Goal: Task Accomplishment & Management: Use online tool/utility

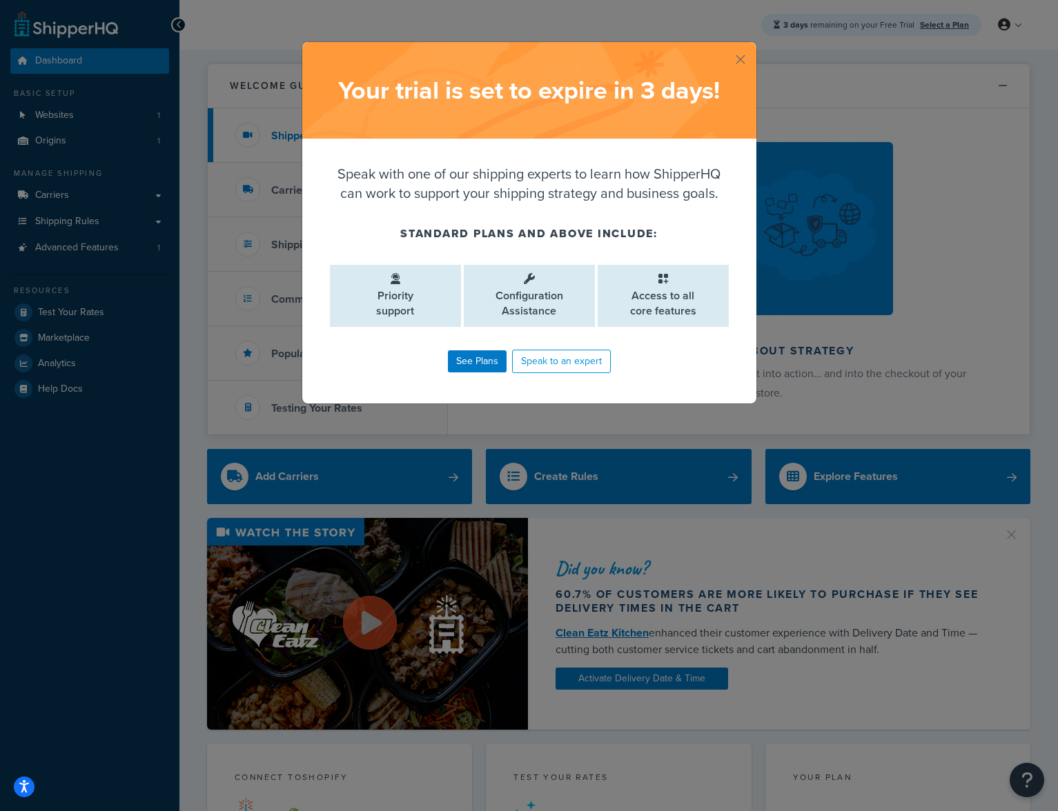
click at [729, 62] on div "Your trial is set to expire in 3 days !" at bounding box center [529, 90] width 454 height 97
click at [753, 46] on button "button" at bounding box center [754, 43] width 3 height 3
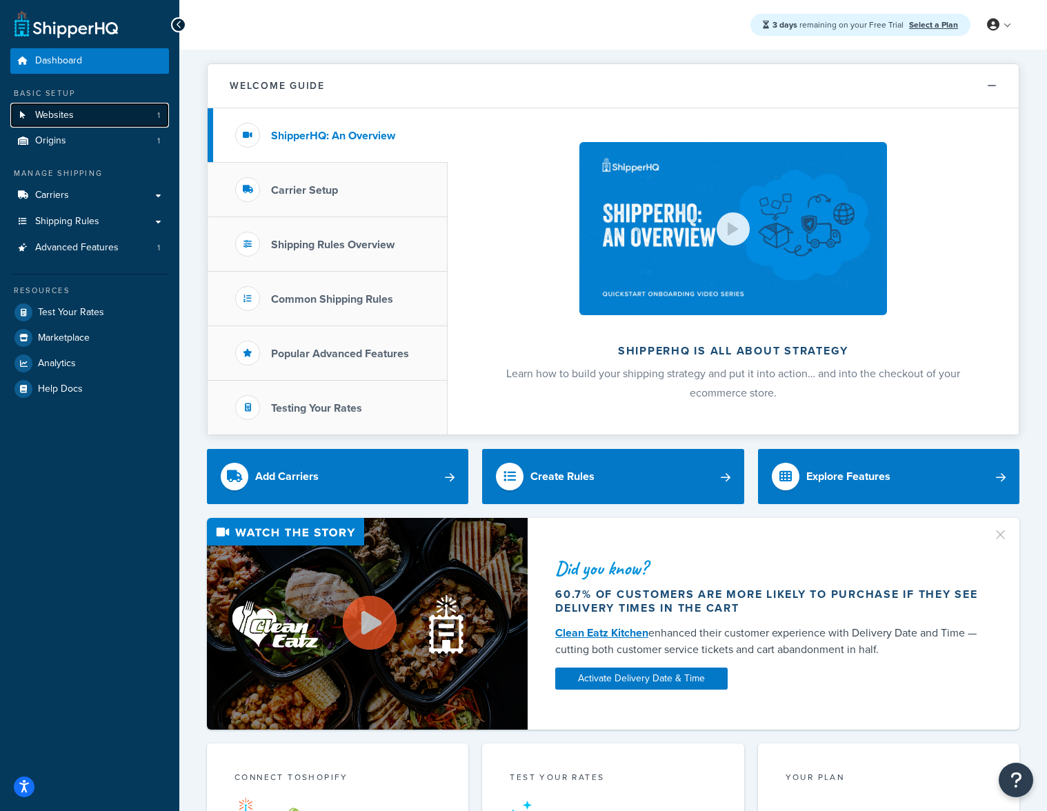
click at [101, 106] on link "Websites 1" at bounding box center [89, 116] width 159 height 26
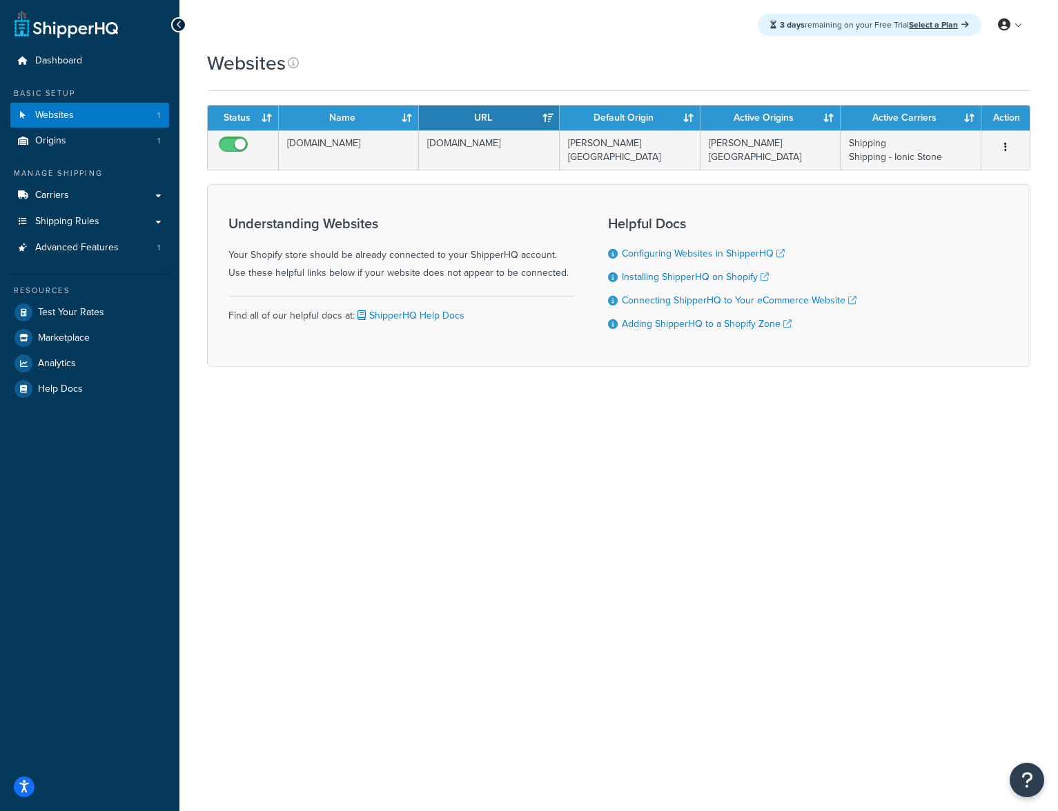
click at [626, 23] on div "3 days remaining on your Free Trial Select a Plan My Profile Billing Global Set…" at bounding box center [618, 25] width 878 height 50
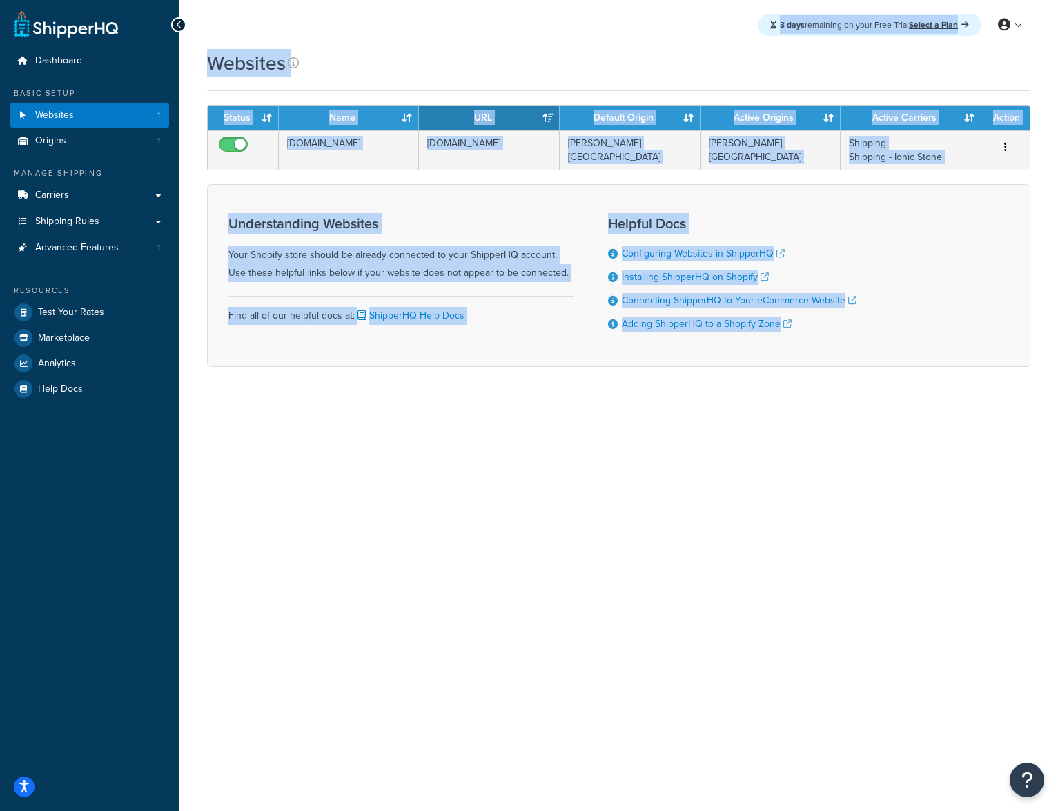
drag, startPoint x: 767, startPoint y: 157, endPoint x: 849, endPoint y: 388, distance: 245.3
click at [849, 383] on div "3 days remaining on your Free Trial Select a Plan My Profile Billing Global Set…" at bounding box center [618, 405] width 878 height 811
click at [849, 390] on div "Websites Contact Us Send Us A Message Contact Information Name * Email * Compan…" at bounding box center [618, 233] width 878 height 366
drag, startPoint x: 921, startPoint y: 411, endPoint x: 566, endPoint y: 14, distance: 532.6
click at [566, 25] on div "3 days remaining on your Free Trial Select a Plan My Profile Billing Global Set…" at bounding box center [618, 405] width 878 height 811
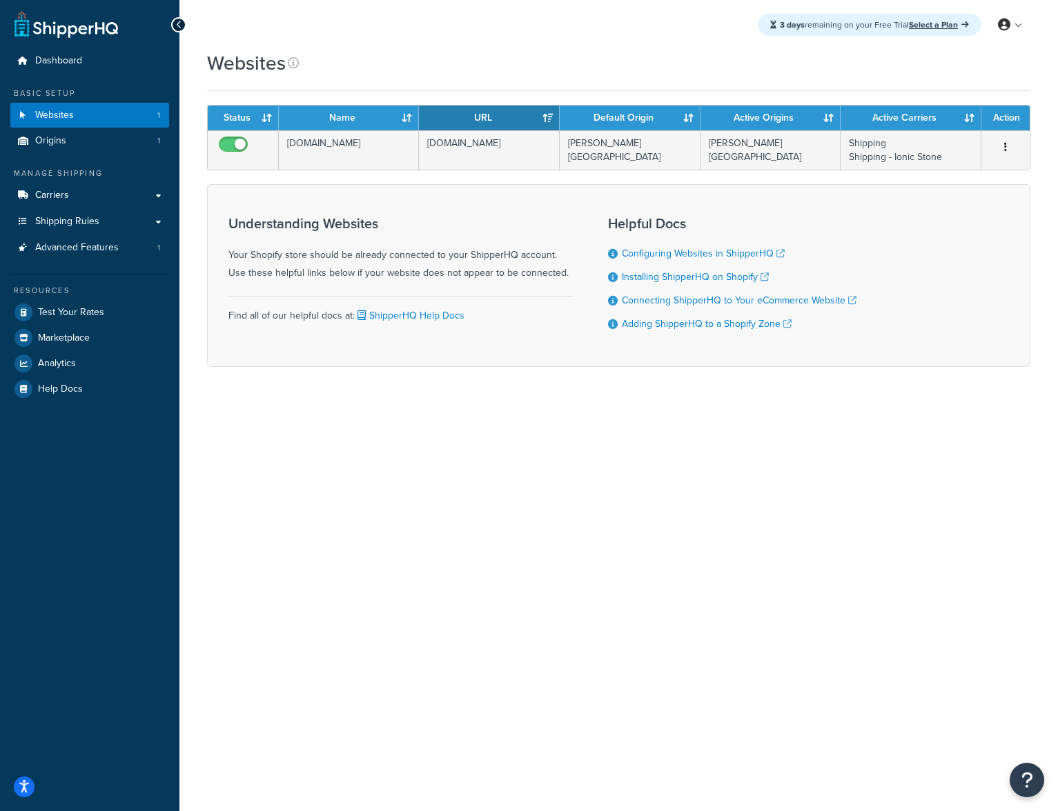
click at [566, 10] on div "3 days remaining on your Free Trial Select a Plan My Profile Billing Global Set…" at bounding box center [618, 25] width 878 height 50
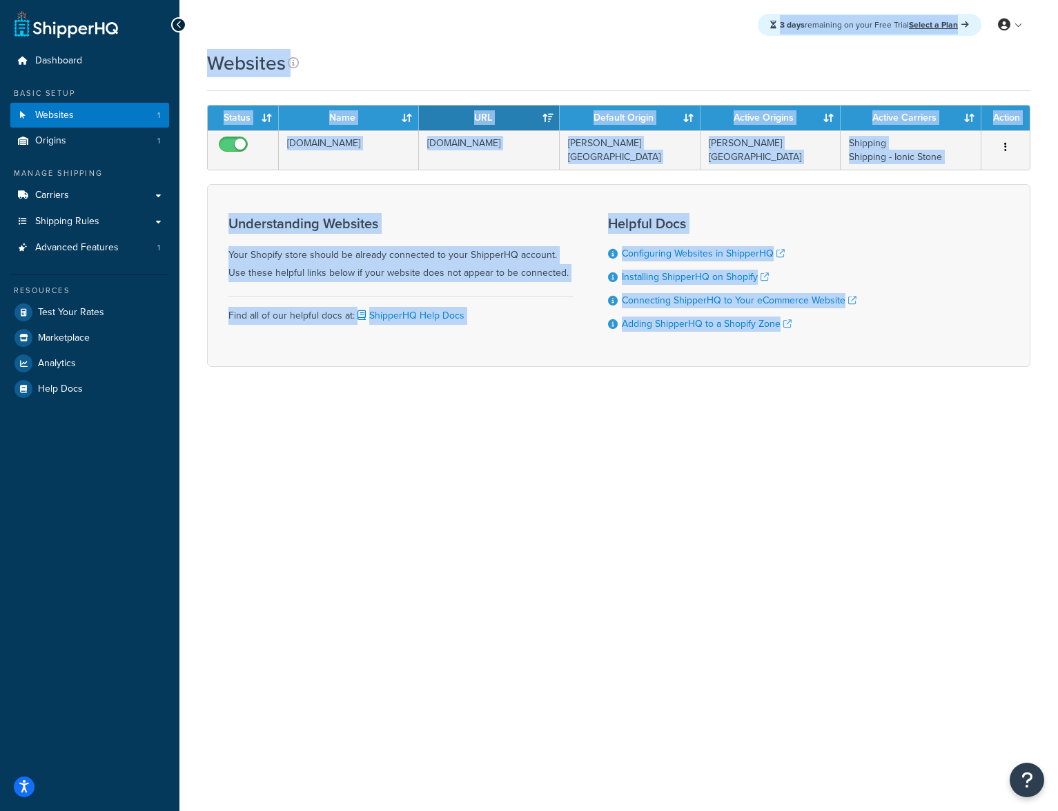
drag, startPoint x: 634, startPoint y: 24, endPoint x: 897, endPoint y: 471, distance: 518.1
click at [897, 471] on div "3 days remaining on your Free Trial Select a Plan My Profile Billing Global Set…" at bounding box center [618, 405] width 878 height 811
drag, startPoint x: 929, startPoint y: 474, endPoint x: 446, endPoint y: 41, distance: 647.9
click at [453, 40] on div "3 days remaining on your Free Trial Select a Plan My Profile Billing Global Set…" at bounding box center [618, 405] width 878 height 811
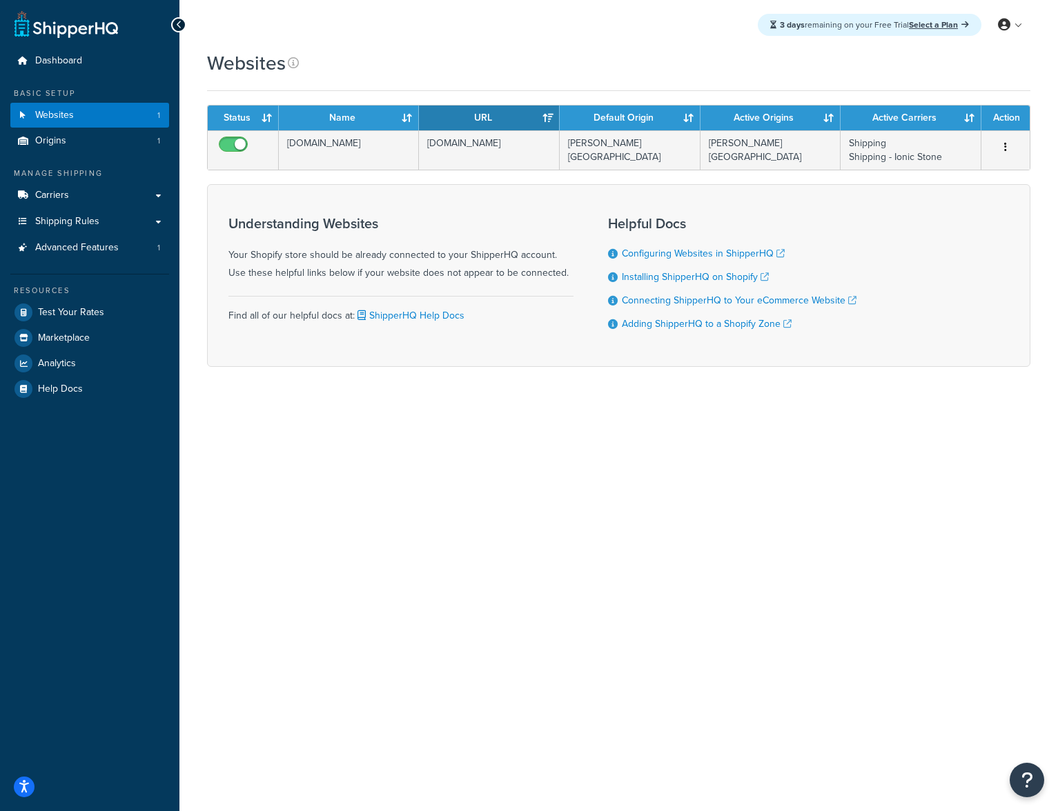
click at [459, 30] on div "3 days remaining on your Free Trial Select a Plan My Profile Billing Global Set…" at bounding box center [618, 25] width 878 height 50
click at [63, 32] on link at bounding box center [65, 24] width 103 height 28
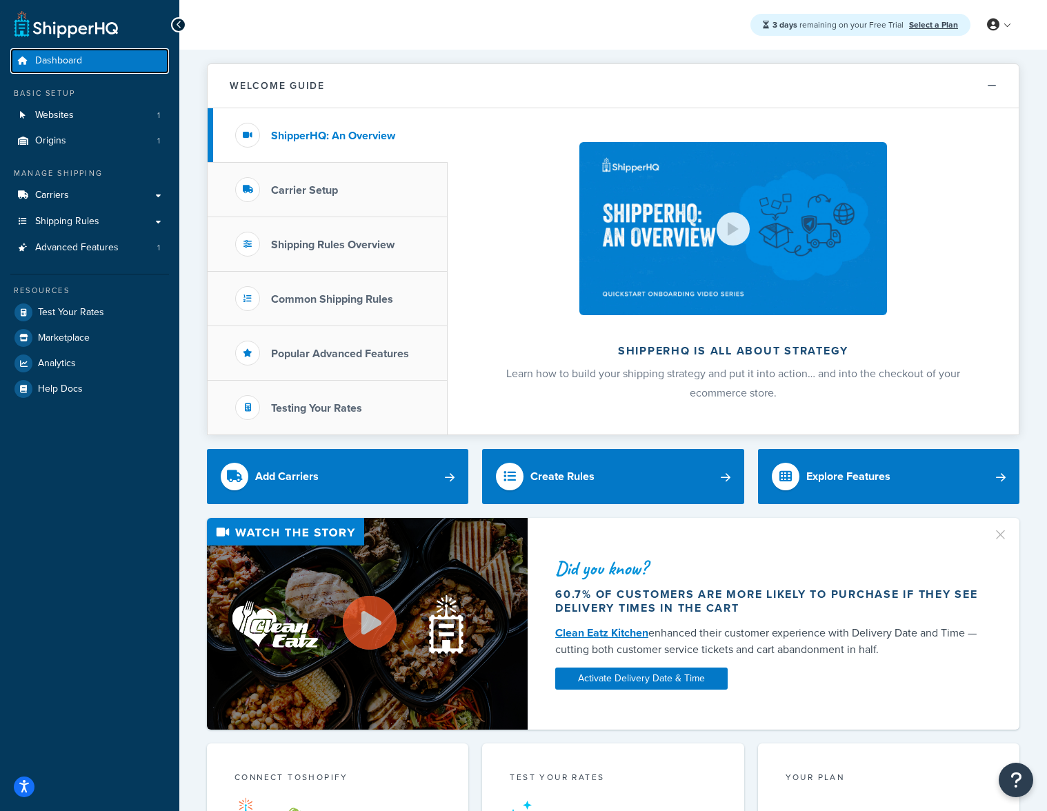
click at [81, 54] on link "Dashboard" at bounding box center [89, 61] width 159 height 26
click at [738, 68] on button "Welcome Guide" at bounding box center [613, 86] width 811 height 44
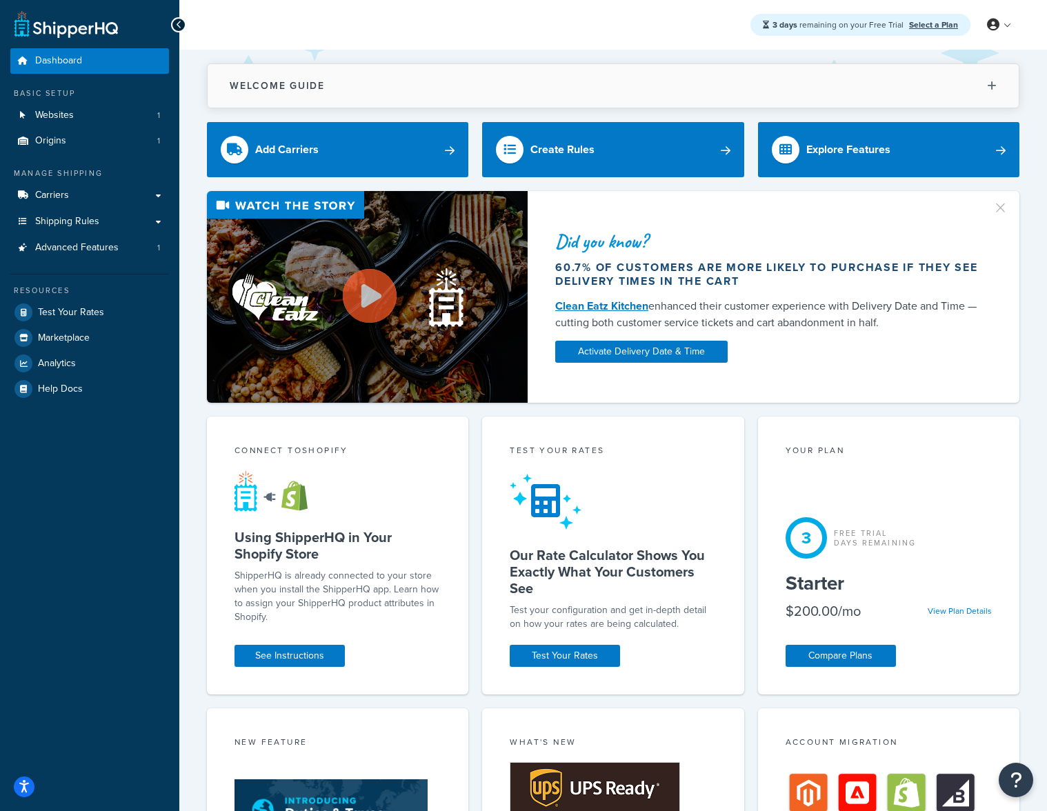
click at [557, 6] on div "3 days remaining on your Free Trial Select a Plan My Profile Billing Global Set…" at bounding box center [613, 25] width 868 height 50
click at [540, 26] on div "3 days remaining on your Free Trial Select a Plan My Profile Billing Global Set…" at bounding box center [613, 25] width 868 height 50
click at [76, 319] on link "Test Your Rates" at bounding box center [89, 312] width 159 height 25
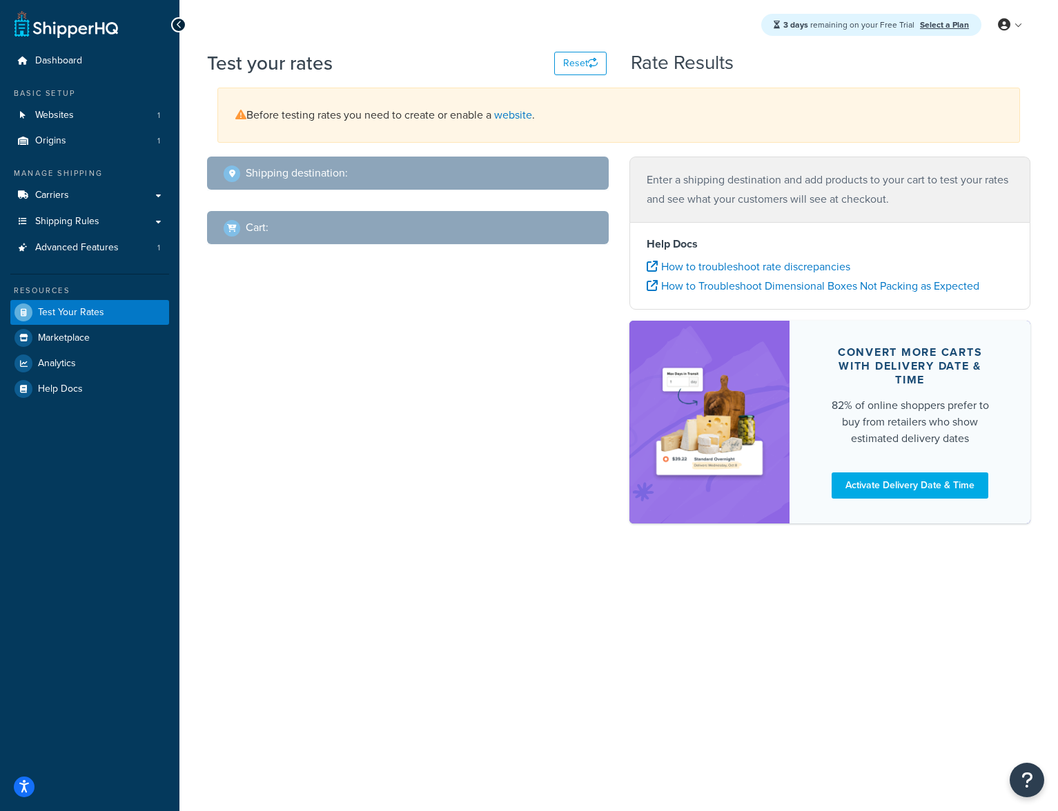
select select "TX"
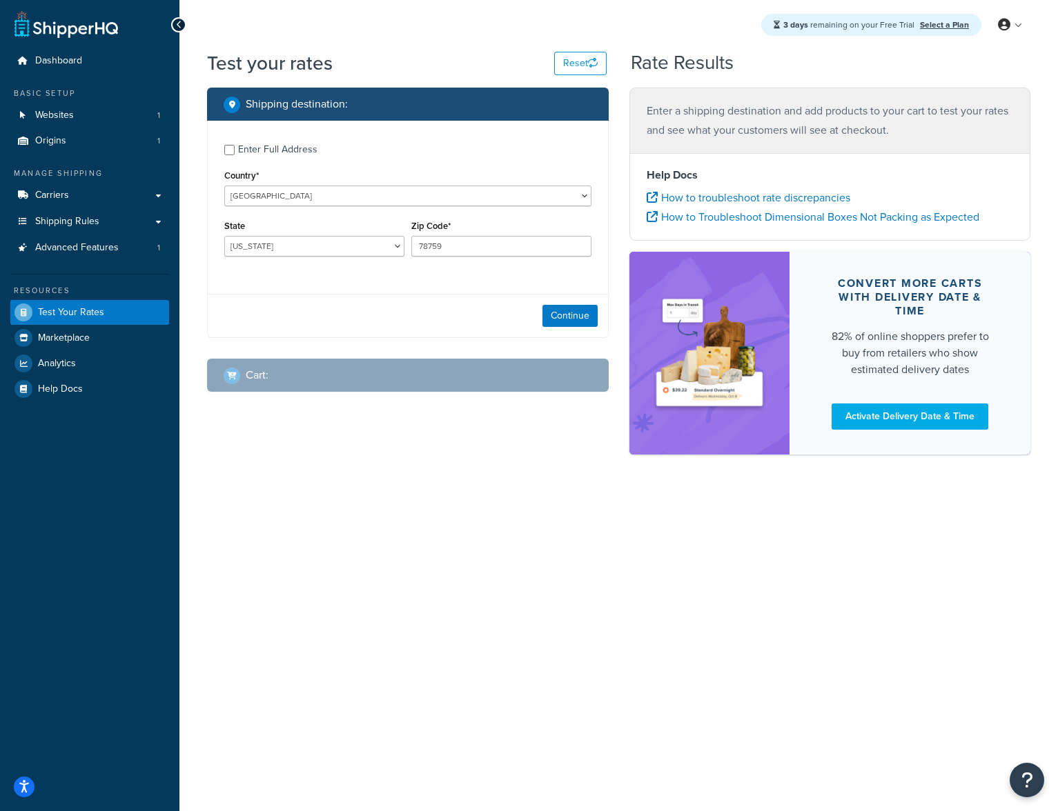
click at [596, 628] on div "3 days remaining on your Free Trial Select a Plan My Profile Billing Global Set…" at bounding box center [618, 405] width 878 height 811
click at [728, 594] on div "3 days remaining on your Free Trial Select a Plan My Profile Billing Global Set…" at bounding box center [618, 405] width 878 height 811
click at [106, 192] on link "Carriers" at bounding box center [89, 196] width 159 height 26
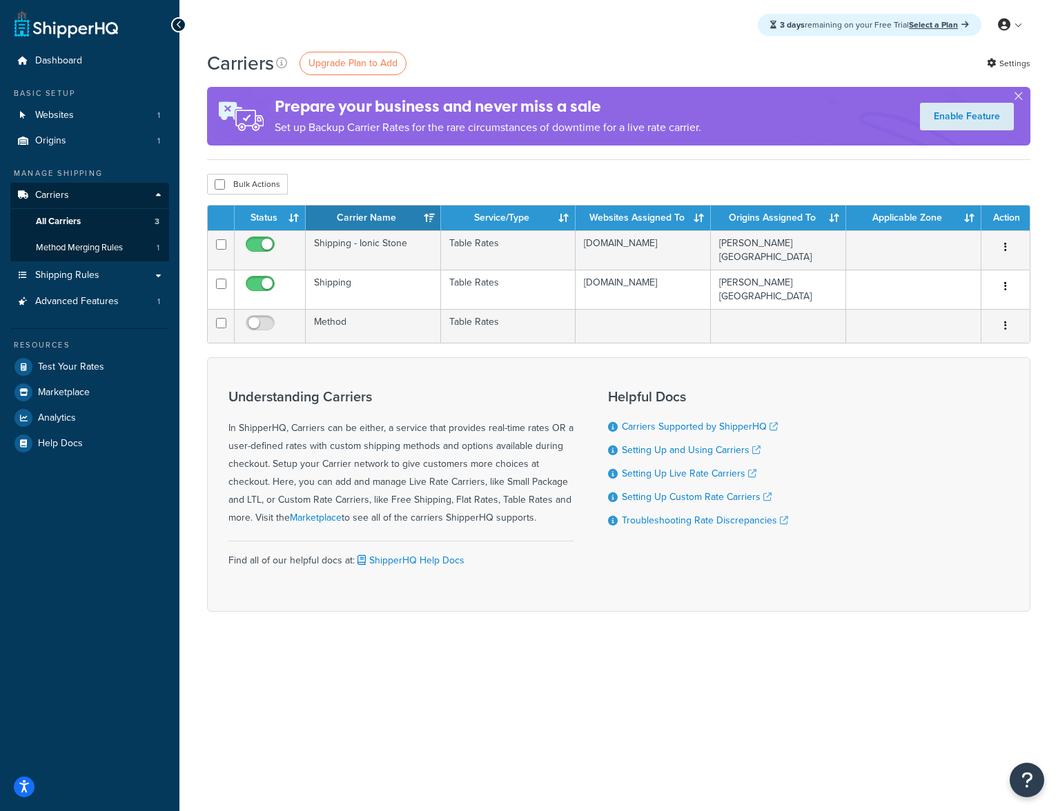
click at [809, 611] on div "Understanding Carriers In ShipperHQ, Carriers can be either, a service that pro…" at bounding box center [618, 484] width 823 height 255
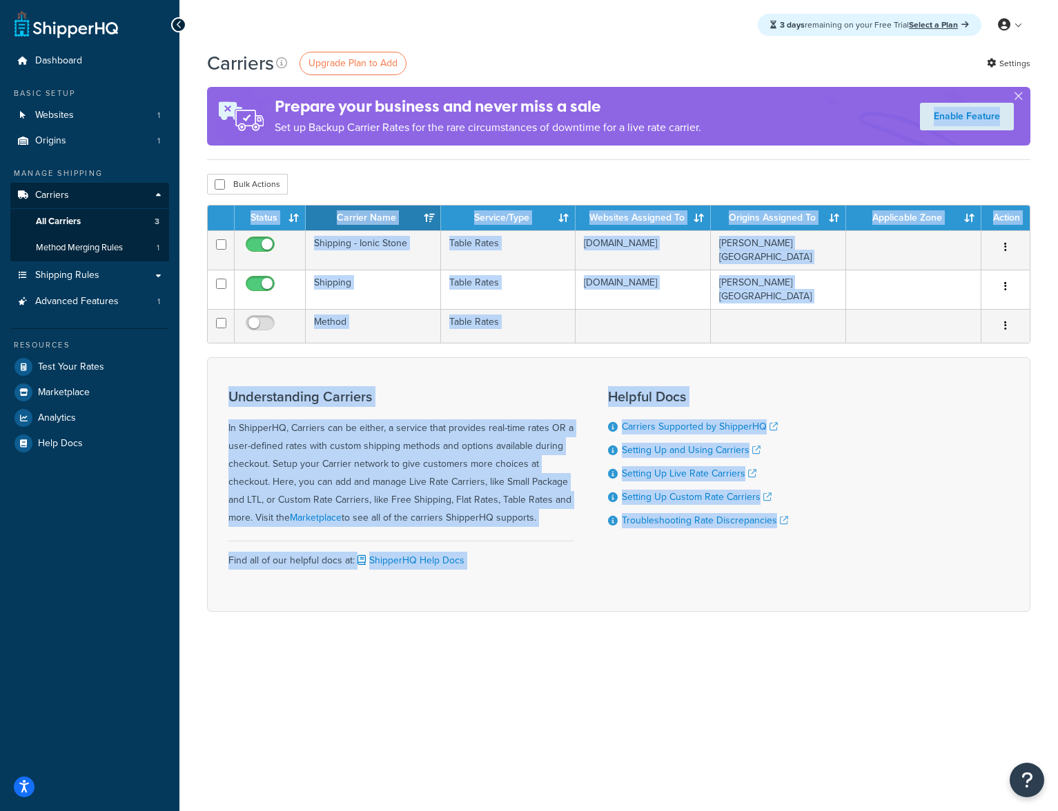
drag, startPoint x: 912, startPoint y: 661, endPoint x: 340, endPoint y: 141, distance: 773.2
click at [339, 140] on div "Carriers Upgrade Plan to Add Settings Prepare your business and never miss a sa…" at bounding box center [618, 355] width 878 height 611
drag, startPoint x: 365, startPoint y: 162, endPoint x: 349, endPoint y: 161, distance: 15.9
click at [365, 162] on div "Carriers Upgrade Plan to Add Settings Prepare your business and never miss a sa…" at bounding box center [618, 355] width 878 height 611
drag, startPoint x: 348, startPoint y: 161, endPoint x: 863, endPoint y: 691, distance: 739.2
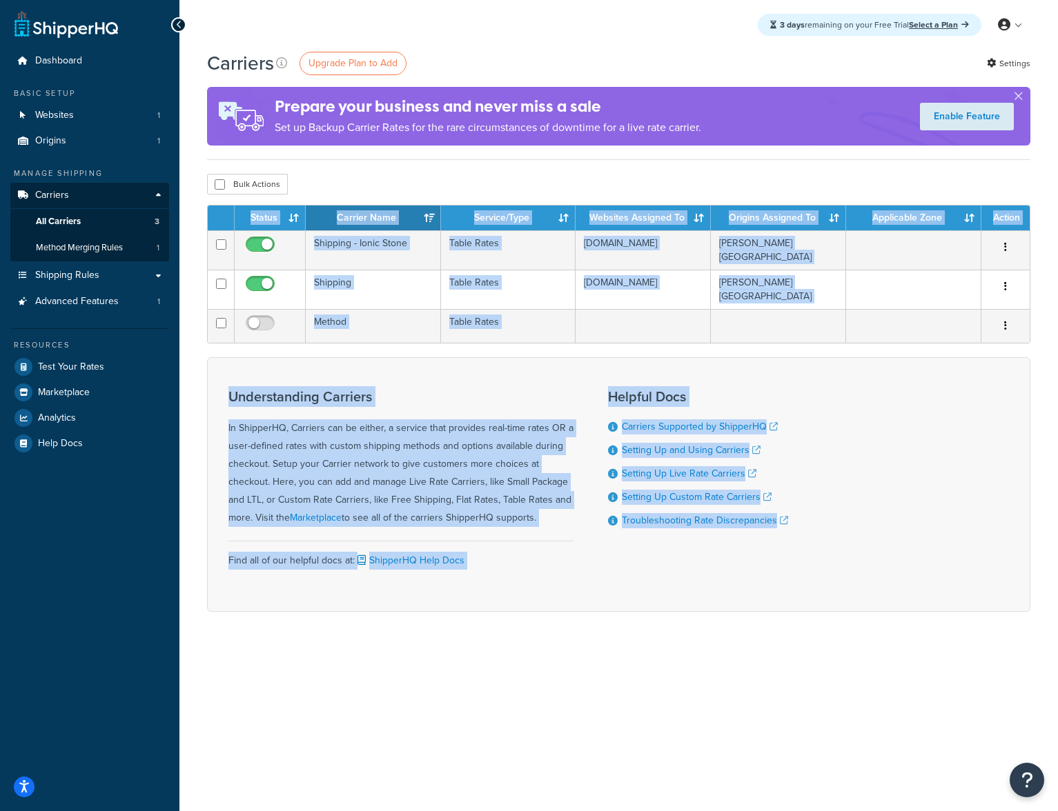
click at [851, 684] on div "3 days remaining on your Free Trial Select a Plan My Profile Billing Global Set…" at bounding box center [618, 405] width 878 height 811
drag, startPoint x: 863, startPoint y: 691, endPoint x: 911, endPoint y: 675, distance: 50.2
click at [865, 691] on div "3 days remaining on your Free Trial Select a Plan My Profile Billing Global Set…" at bounding box center [618, 405] width 878 height 811
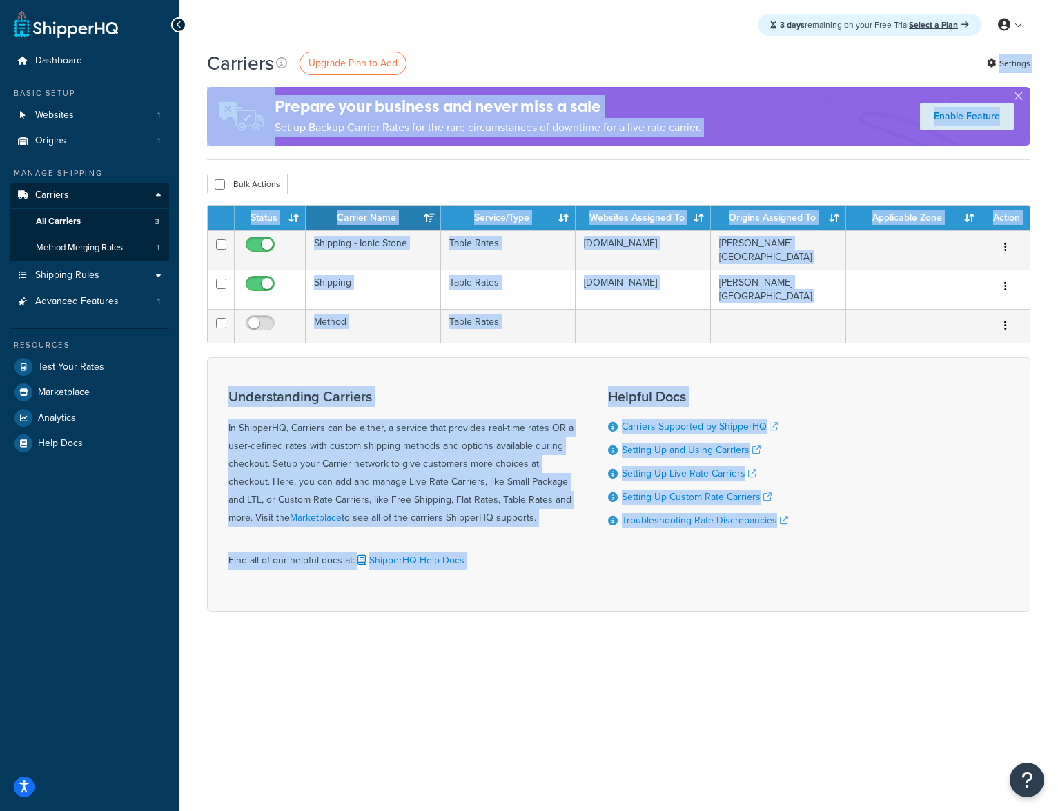
drag, startPoint x: 911, startPoint y: 675, endPoint x: 436, endPoint y: 44, distance: 789.9
click at [407, 50] on div "3 days remaining on your Free Trial Select a Plan My Profile Billing Global Set…" at bounding box center [618, 405] width 878 height 811
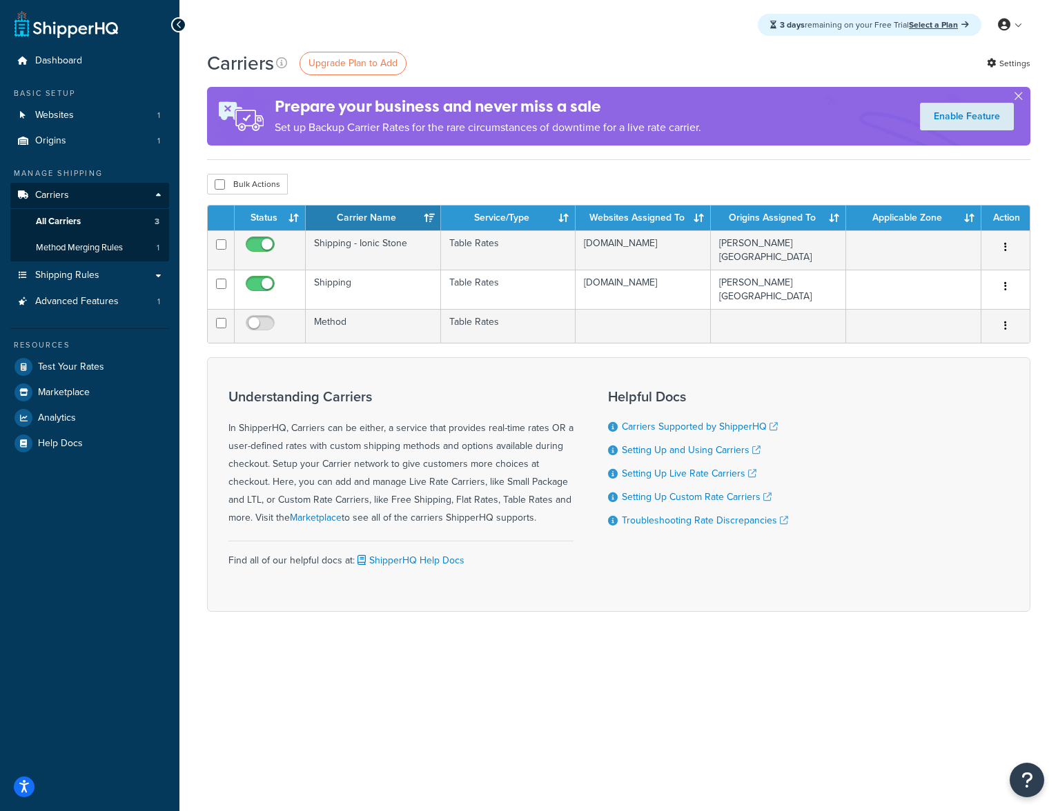
click at [520, 34] on div "3 days remaining on your Free Trial Select a Plan My Profile Billing Global Set…" at bounding box center [618, 25] width 878 height 50
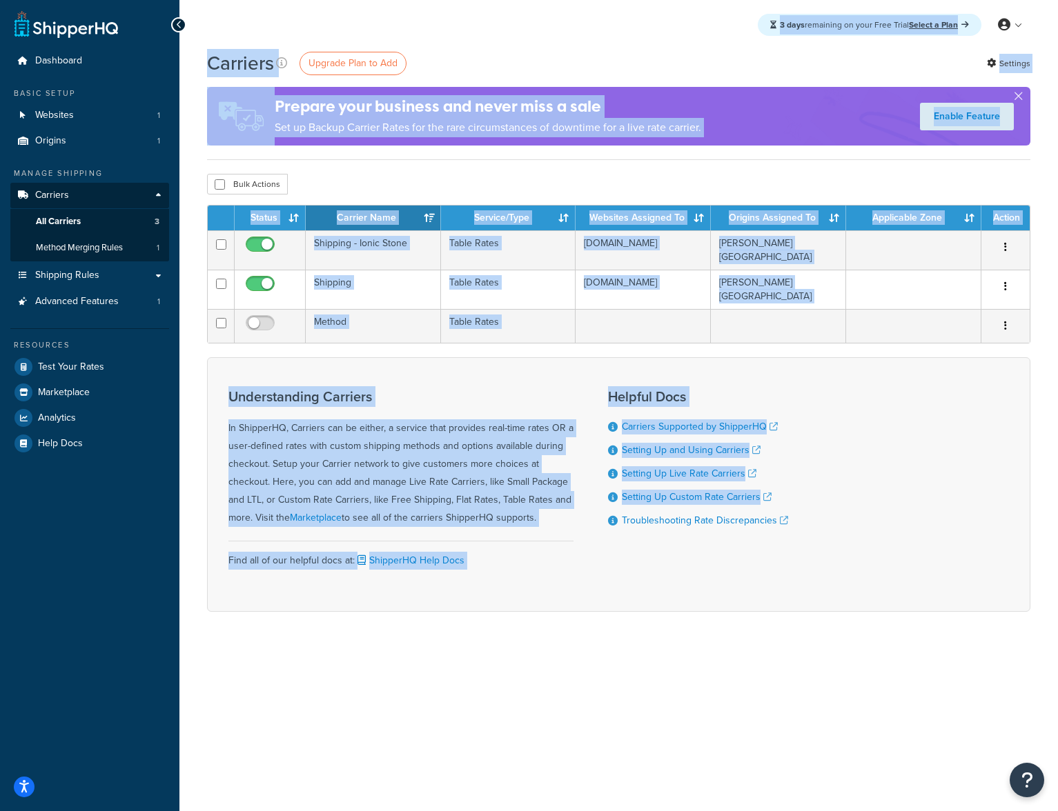
drag, startPoint x: 488, startPoint y: 32, endPoint x: 942, endPoint y: 641, distance: 759.8
click at [910, 573] on div "3 days remaining on your Free Trial Select a Plan My Profile Billing Global Set…" at bounding box center [618, 405] width 878 height 811
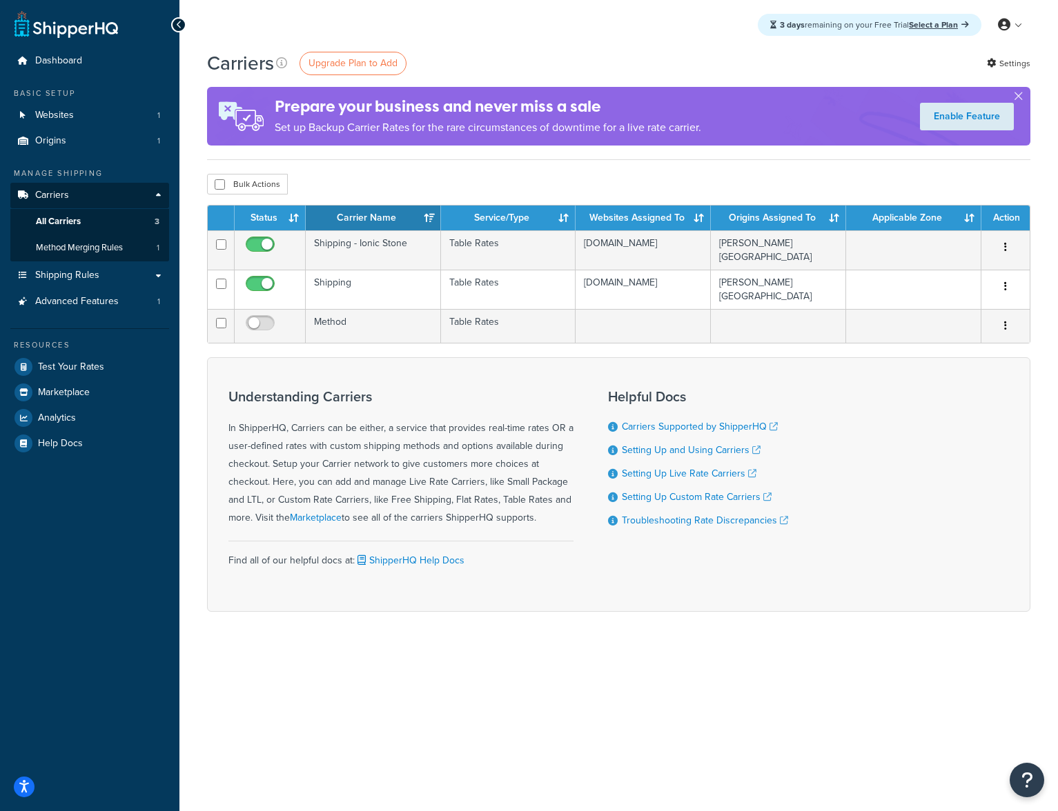
drag, startPoint x: 942, startPoint y: 641, endPoint x: 962, endPoint y: 655, distance: 23.7
click at [942, 642] on div "Carriers Upgrade Plan to Add Settings Prepare your business and never miss a sa…" at bounding box center [618, 355] width 878 height 611
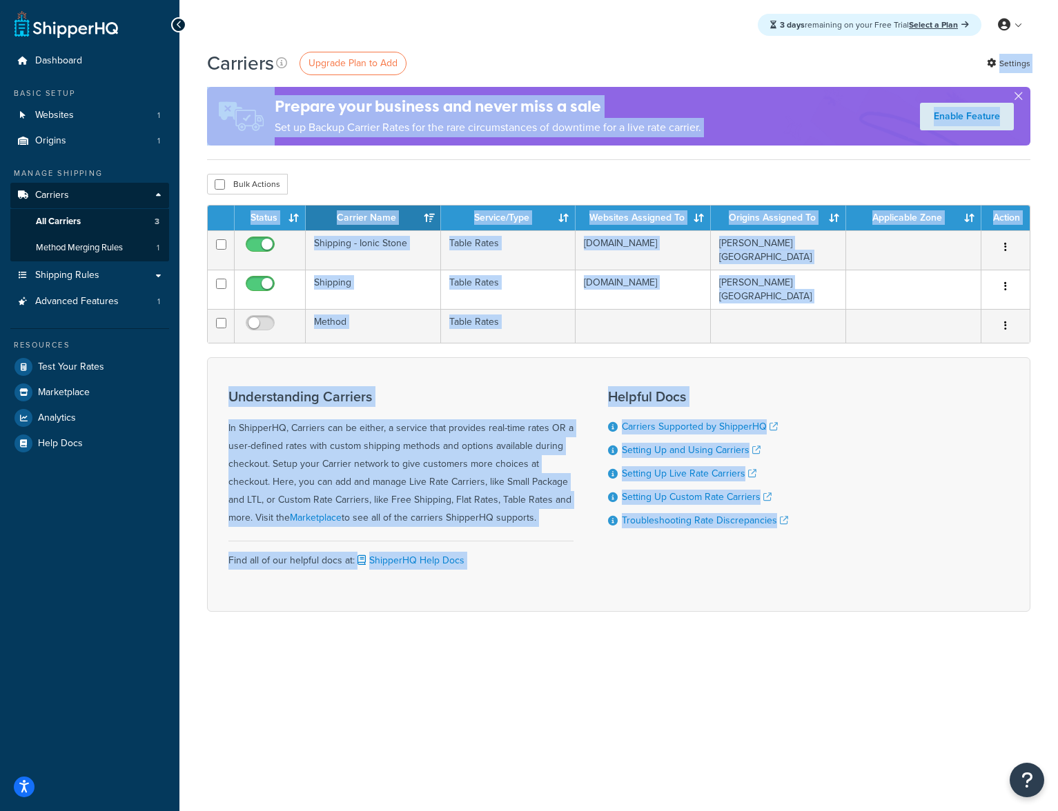
drag, startPoint x: 942, startPoint y: 568, endPoint x: 487, endPoint y: 53, distance: 686.8
click at [488, 55] on div "3 days remaining on your Free Trial Select a Plan My Profile Billing Global Set…" at bounding box center [618, 405] width 878 height 811
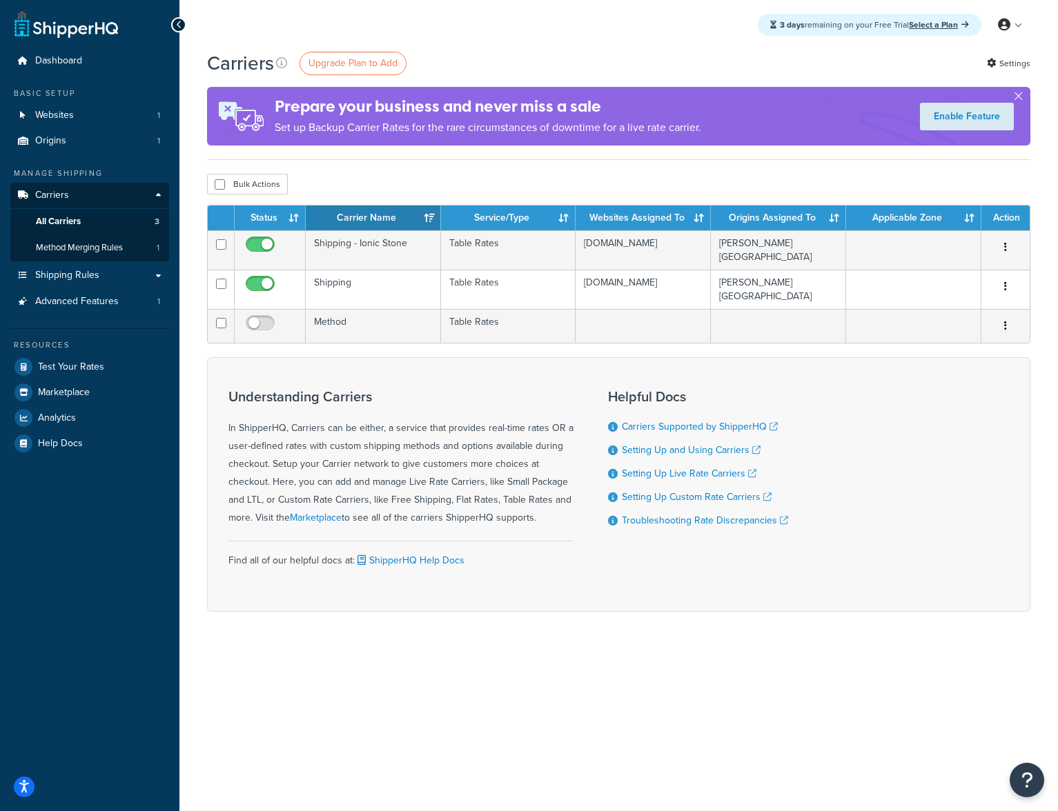
click at [513, 37] on div "3 days remaining on your Free Trial Select a Plan My Profile Billing Global Set…" at bounding box center [618, 25] width 878 height 50
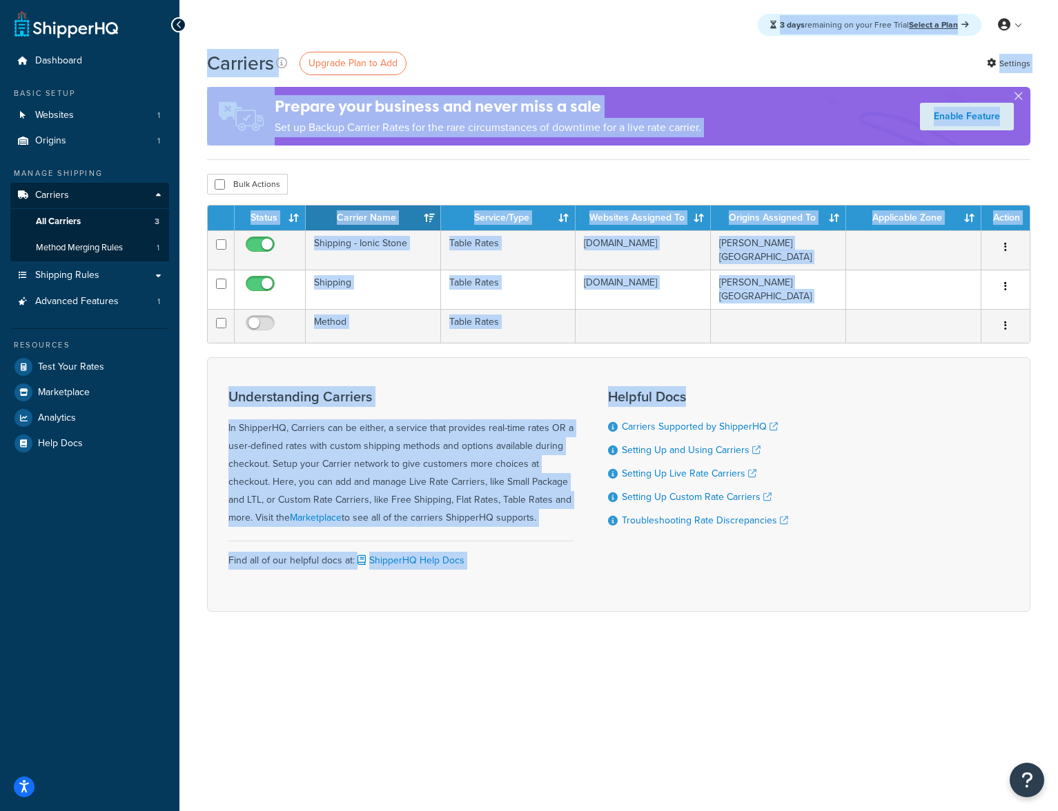
drag, startPoint x: 497, startPoint y: 30, endPoint x: 811, endPoint y: 629, distance: 676.2
click at [802, 616] on div "3 days remaining on your Free Trial Select a Plan My Profile Billing Global Set…" at bounding box center [618, 405] width 878 height 811
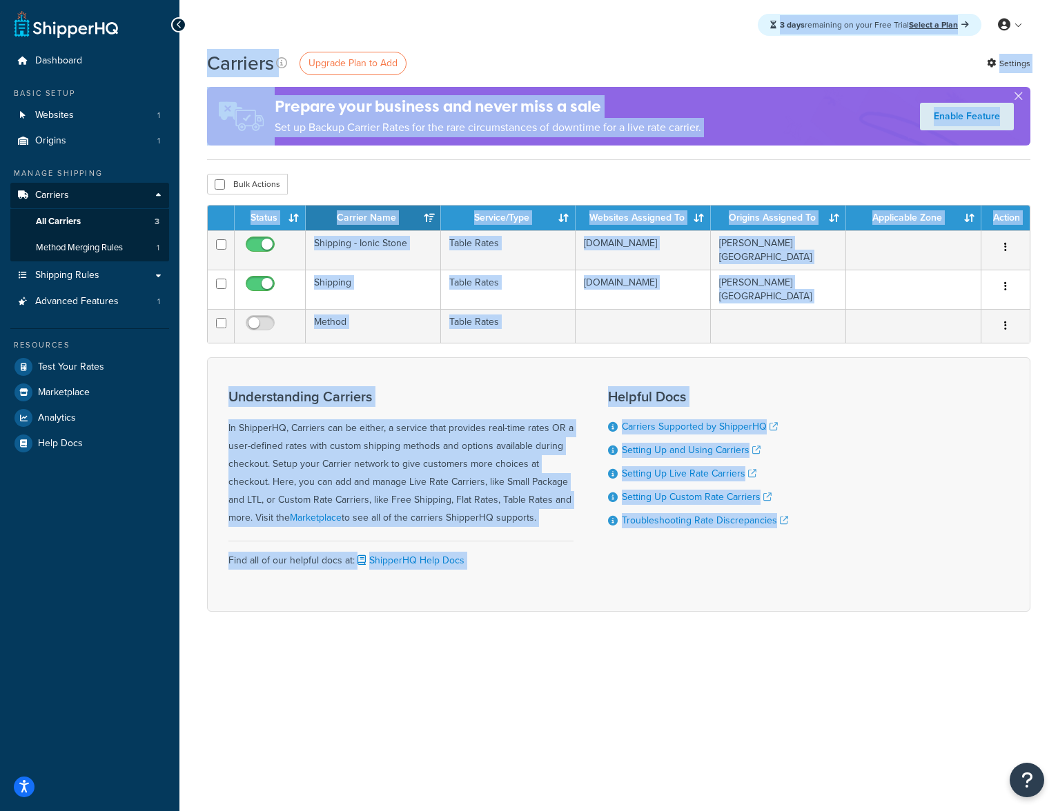
click at [853, 657] on div "Carriers Upgrade Plan to Add Settings Prepare your business and never miss a sa…" at bounding box center [618, 355] width 878 height 611
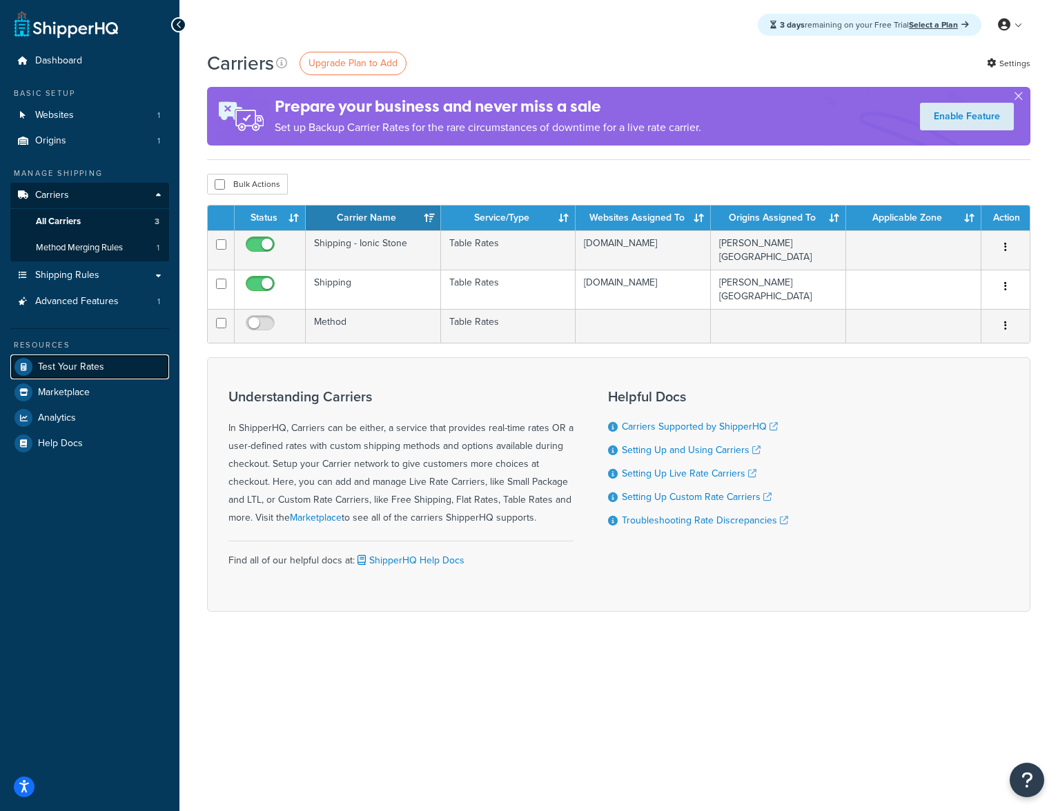
click at [78, 365] on span "Test Your Rates" at bounding box center [71, 368] width 66 height 12
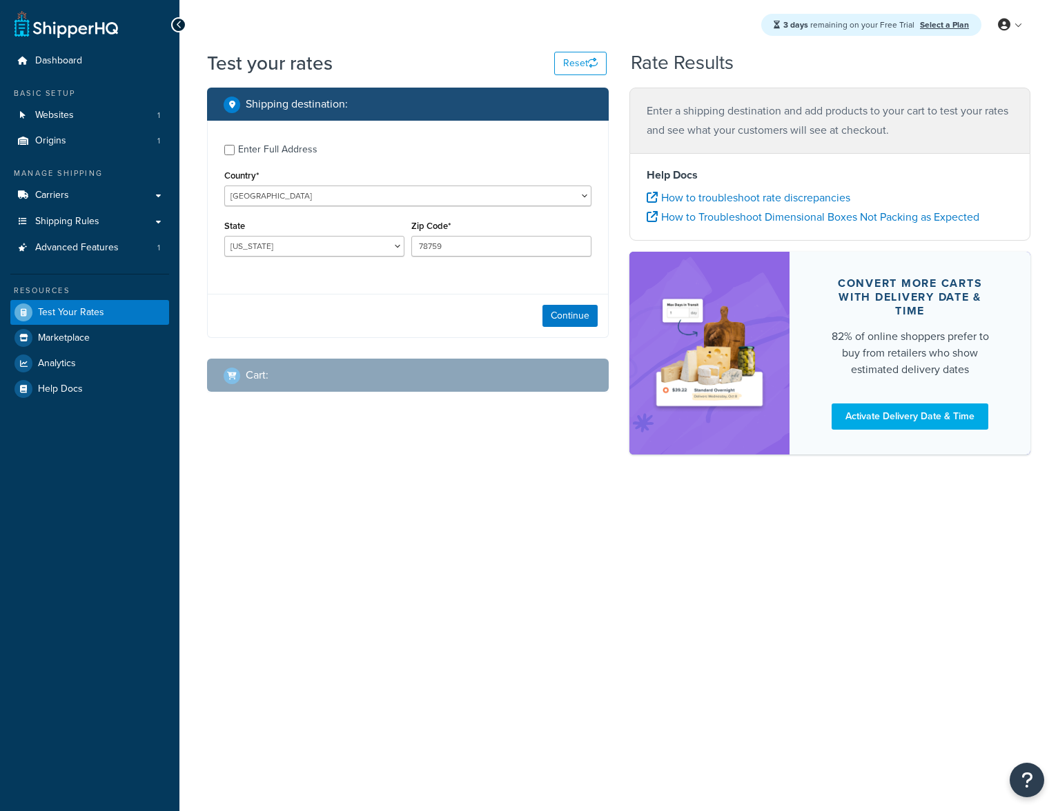
select select "[GEOGRAPHIC_DATA]"
click at [79, 205] on link "Carriers" at bounding box center [89, 196] width 159 height 26
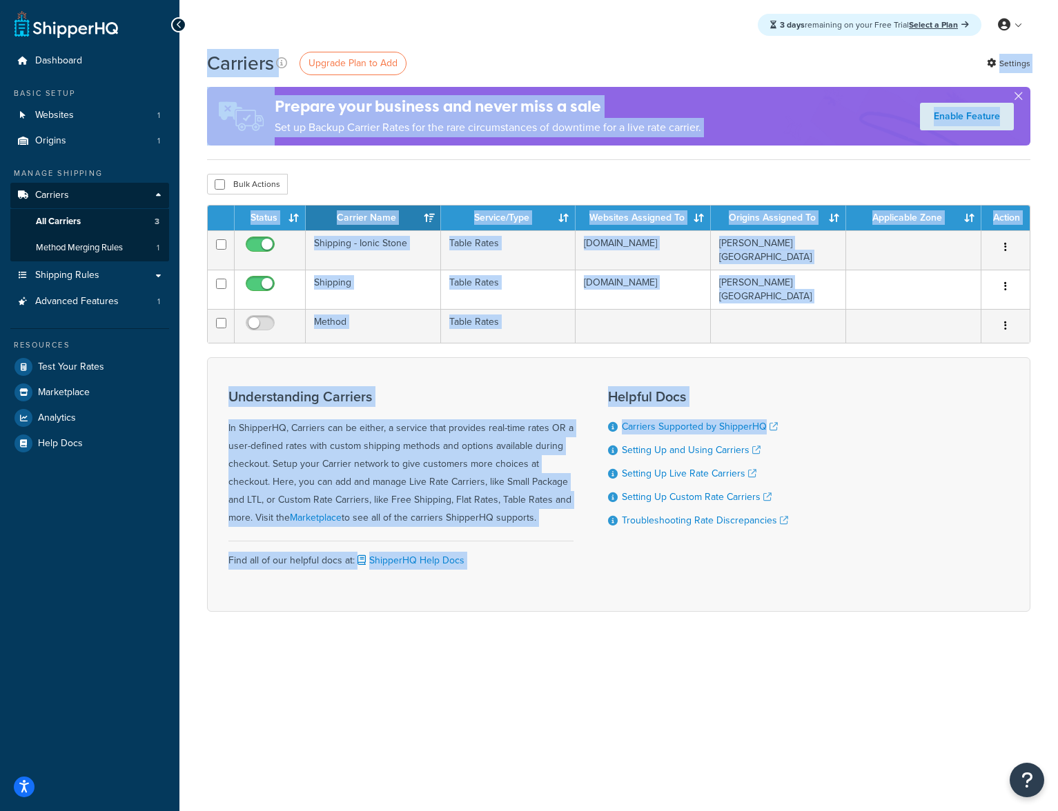
drag, startPoint x: 586, startPoint y: 48, endPoint x: 849, endPoint y: 448, distance: 479.0
click at [845, 445] on div "3 days remaining on your Free Trial Select a Plan My Profile Billing Global Set…" at bounding box center [618, 405] width 878 height 811
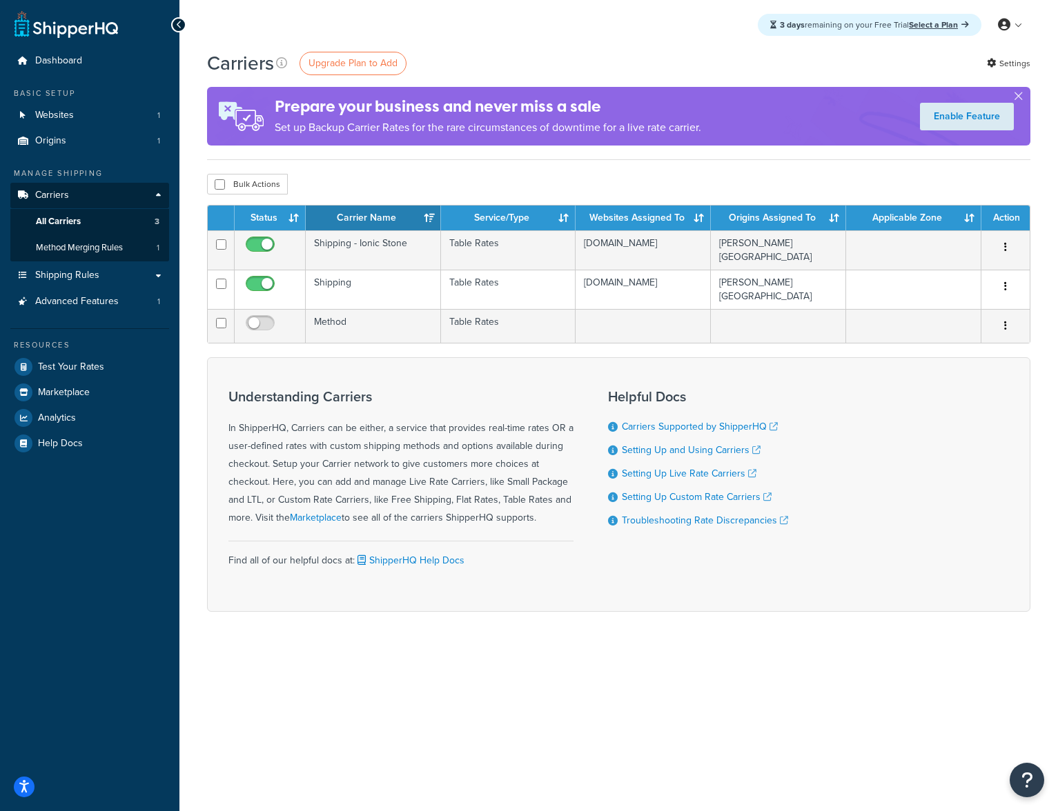
click at [892, 479] on div "Understanding Carriers In ShipperHQ, Carriers can be either, a service that pro…" at bounding box center [618, 484] width 823 height 255
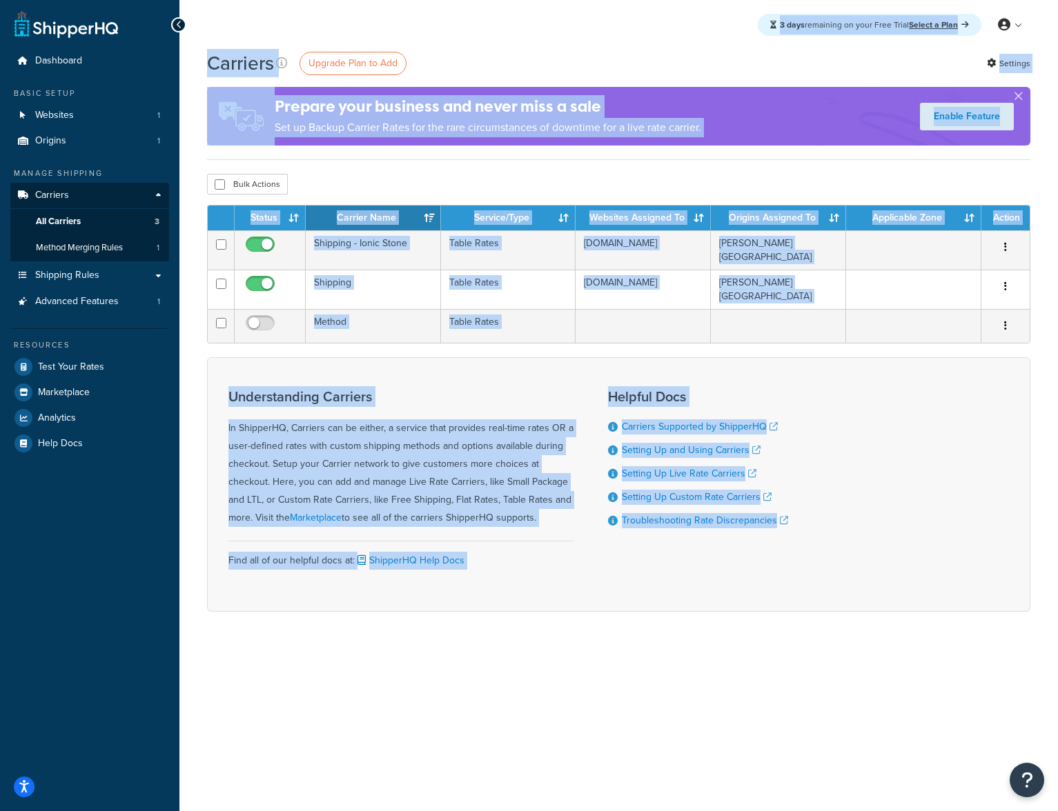
drag, startPoint x: 933, startPoint y: 553, endPoint x: 431, endPoint y: 17, distance: 734.6
click at [431, 17] on div "3 days remaining on your Free Trial Select a Plan My Profile Billing Global Set…" at bounding box center [618, 405] width 878 height 811
click at [431, 18] on div "3 days remaining on your Free Trial Select a Plan My Profile Billing Global Set…" at bounding box center [618, 25] width 878 height 50
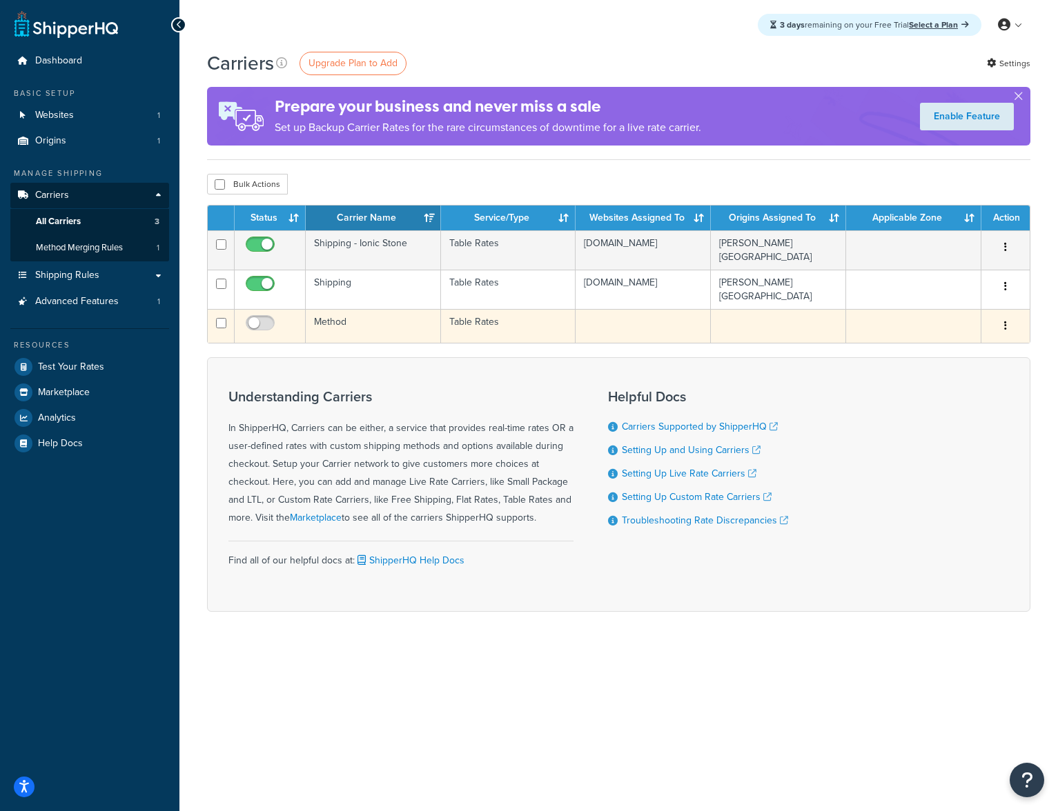
click at [865, 373] on div "Understanding Carriers In ShipperHQ, Carriers can be either, a service that pro…" at bounding box center [618, 484] width 823 height 255
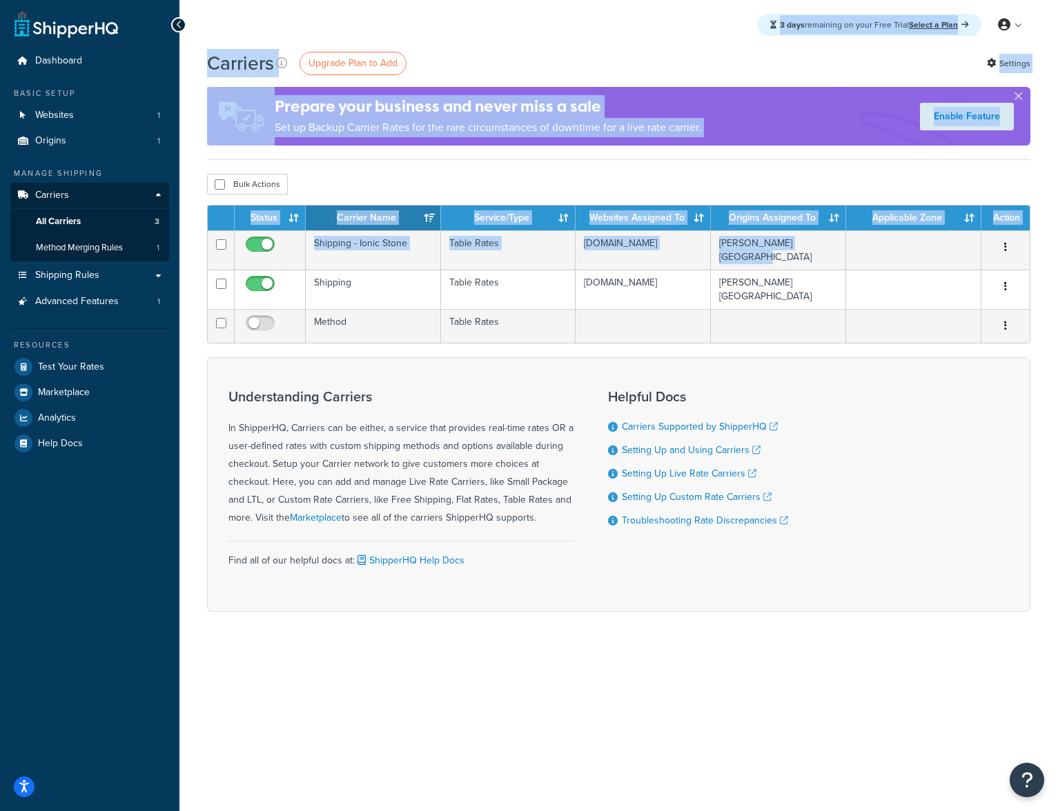
drag, startPoint x: 442, startPoint y: 26, endPoint x: 905, endPoint y: 388, distance: 588.4
click at [861, 306] on div "3 days remaining on your Free Trial Select a Plan My Profile Billing Global Set…" at bounding box center [618, 405] width 878 height 811
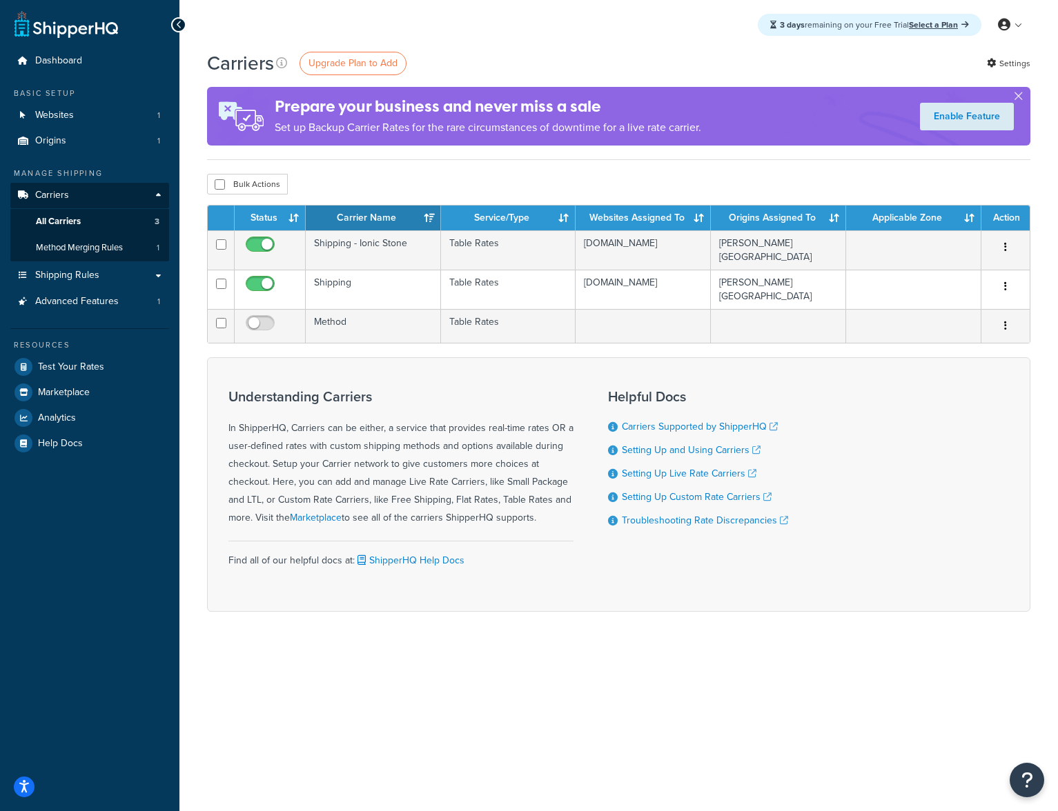
click at [912, 425] on div "Understanding Carriers In ShipperHQ, Carriers can be either, a service that pro…" at bounding box center [618, 484] width 823 height 255
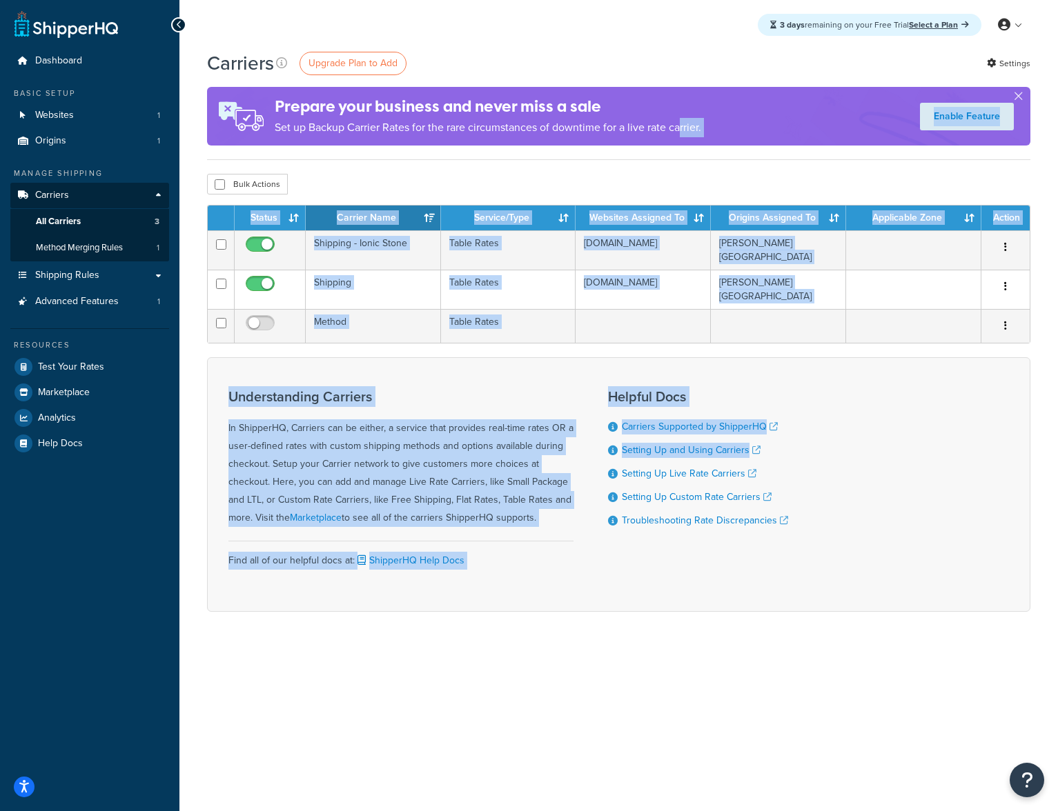
drag, startPoint x: 959, startPoint y: 448, endPoint x: 676, endPoint y: 118, distance: 434.5
click at [677, 121] on div "Carriers Upgrade Plan to Add Settings Prepare your business and never miss a sa…" at bounding box center [618, 355] width 878 height 611
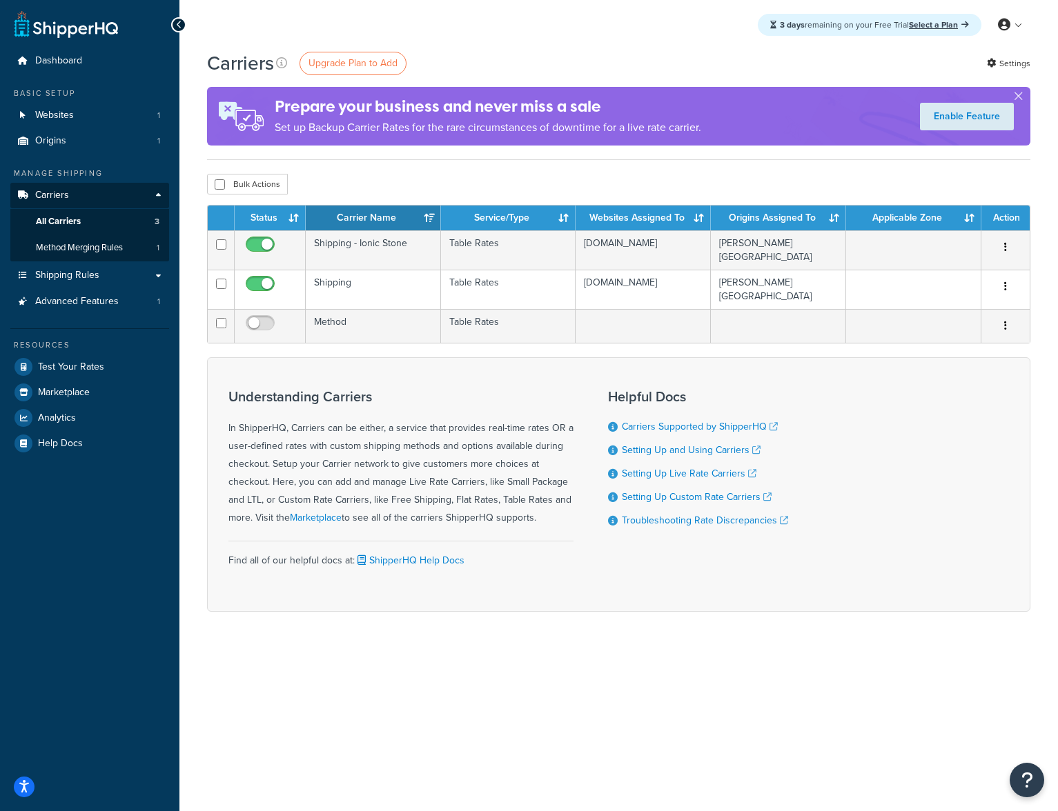
drag, startPoint x: 635, startPoint y: 77, endPoint x: 606, endPoint y: 26, distance: 58.4
click at [635, 77] on div "Carriers Upgrade Plan to Add Settings Prepare your business and never miss a sa…" at bounding box center [618, 105] width 823 height 110
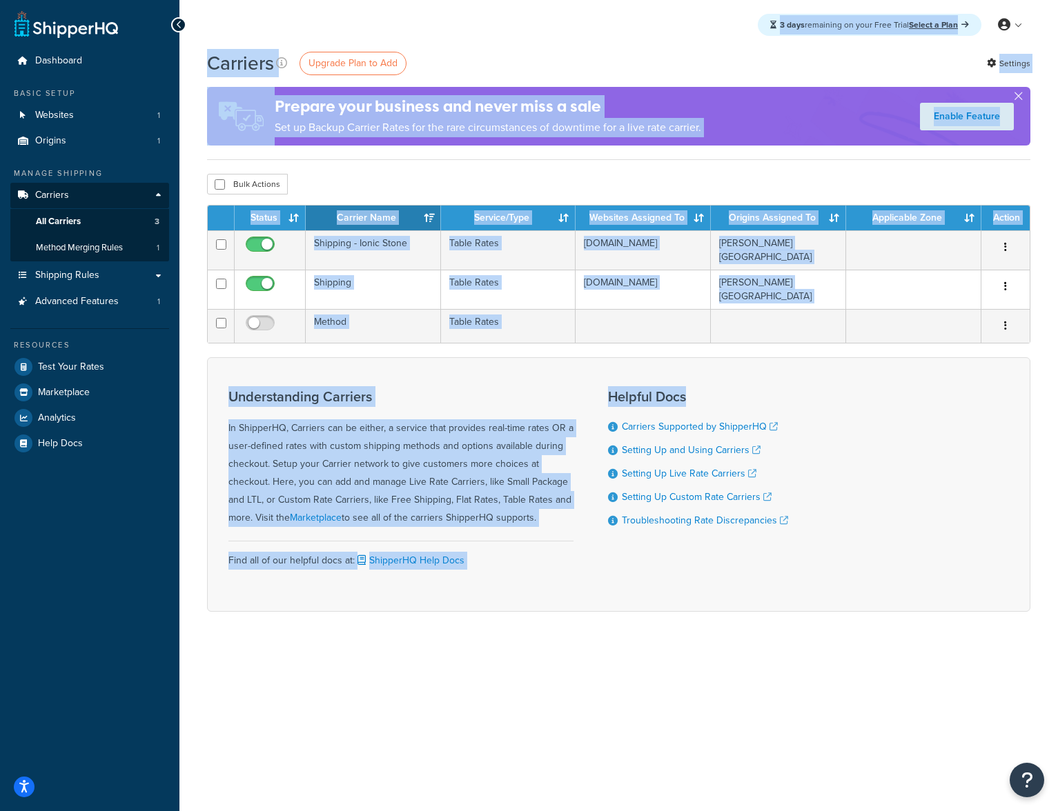
drag, startPoint x: 606, startPoint y: 26, endPoint x: 878, endPoint y: 415, distance: 475.3
click at [853, 415] on div "3 days remaining on your Free Trial Select a Plan My Profile Billing Global Set…" at bounding box center [618, 405] width 878 height 811
click at [879, 415] on div "Understanding Carriers In ShipperHQ, Carriers can be either, a service that pro…" at bounding box center [618, 484] width 823 height 255
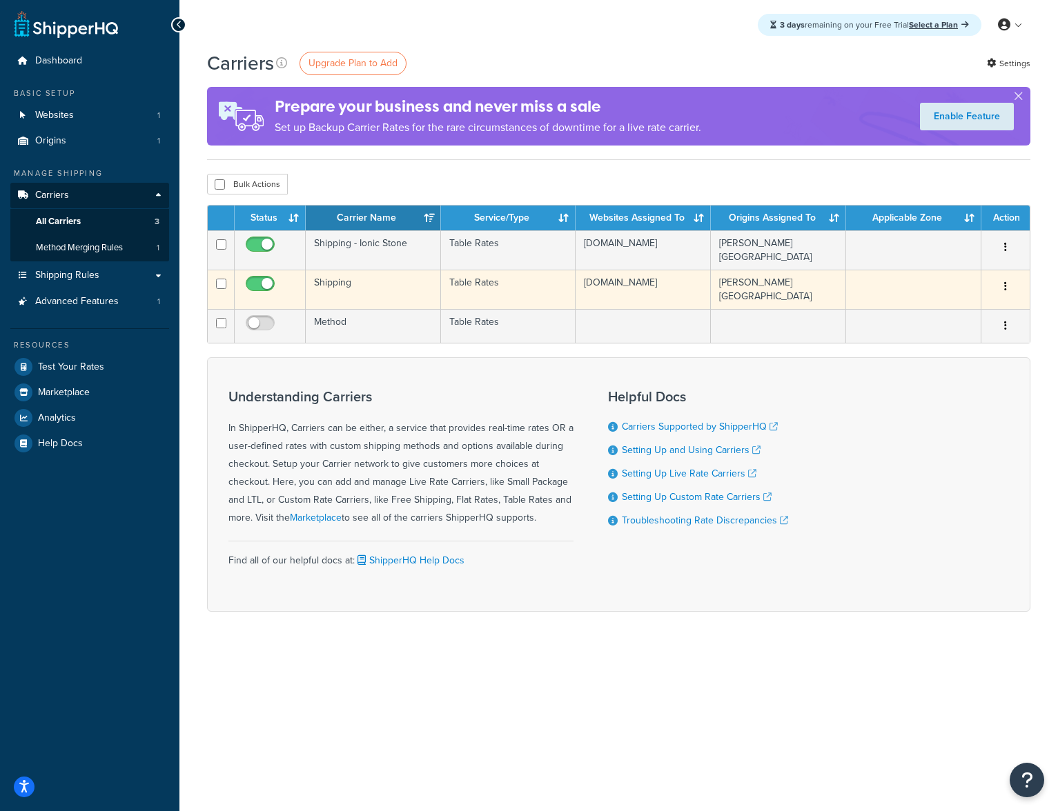
click at [618, 285] on td "tilesandbathroomsonline.myshopify.com" at bounding box center [642, 289] width 135 height 39
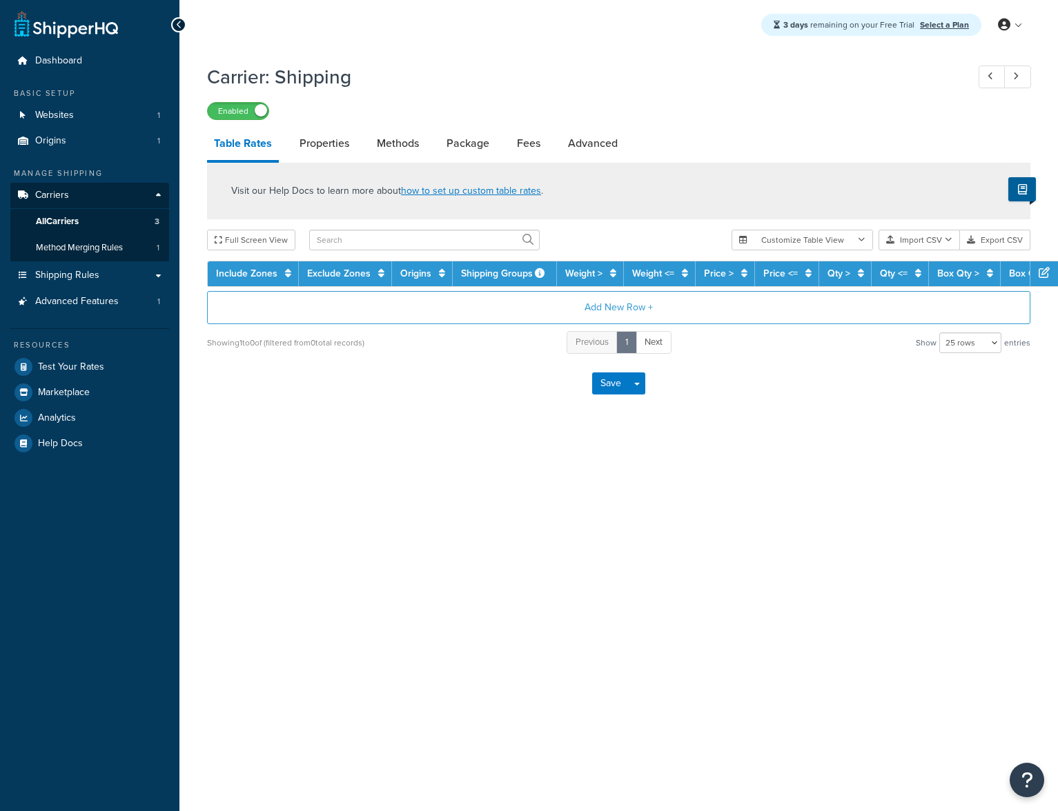
select select "25"
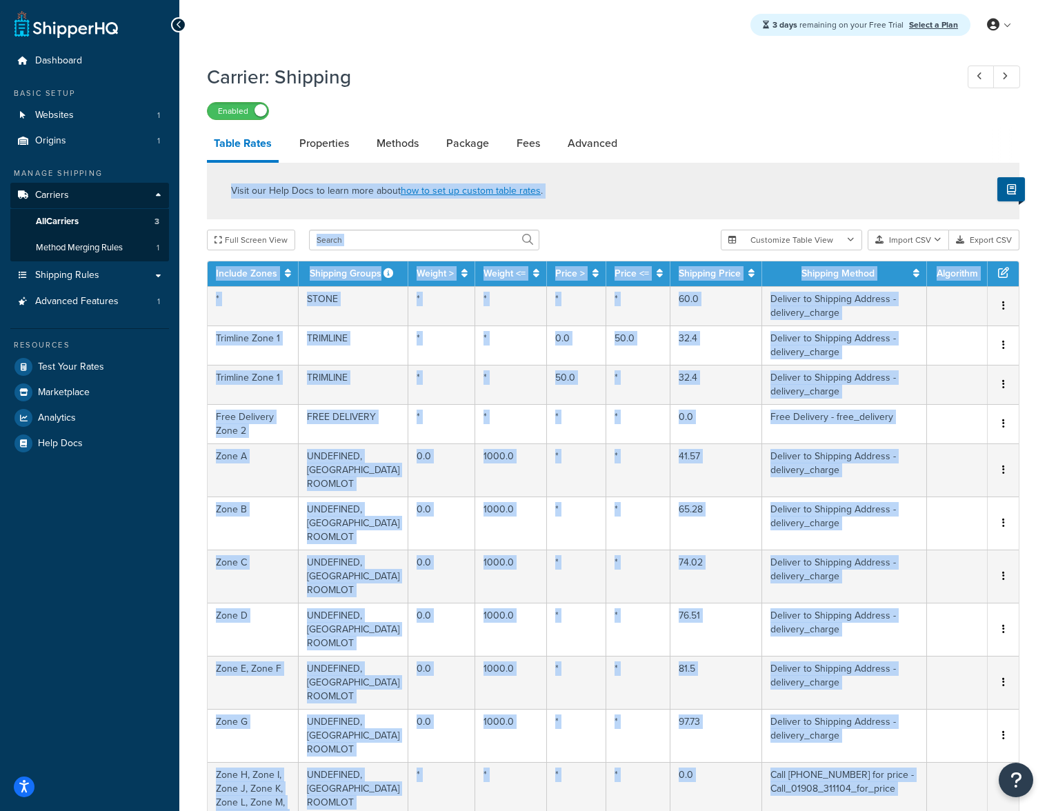
drag, startPoint x: 925, startPoint y: 776, endPoint x: 646, endPoint y: 87, distance: 743.2
click at [722, 88] on h1 "Carrier: Shipping" at bounding box center [574, 76] width 735 height 27
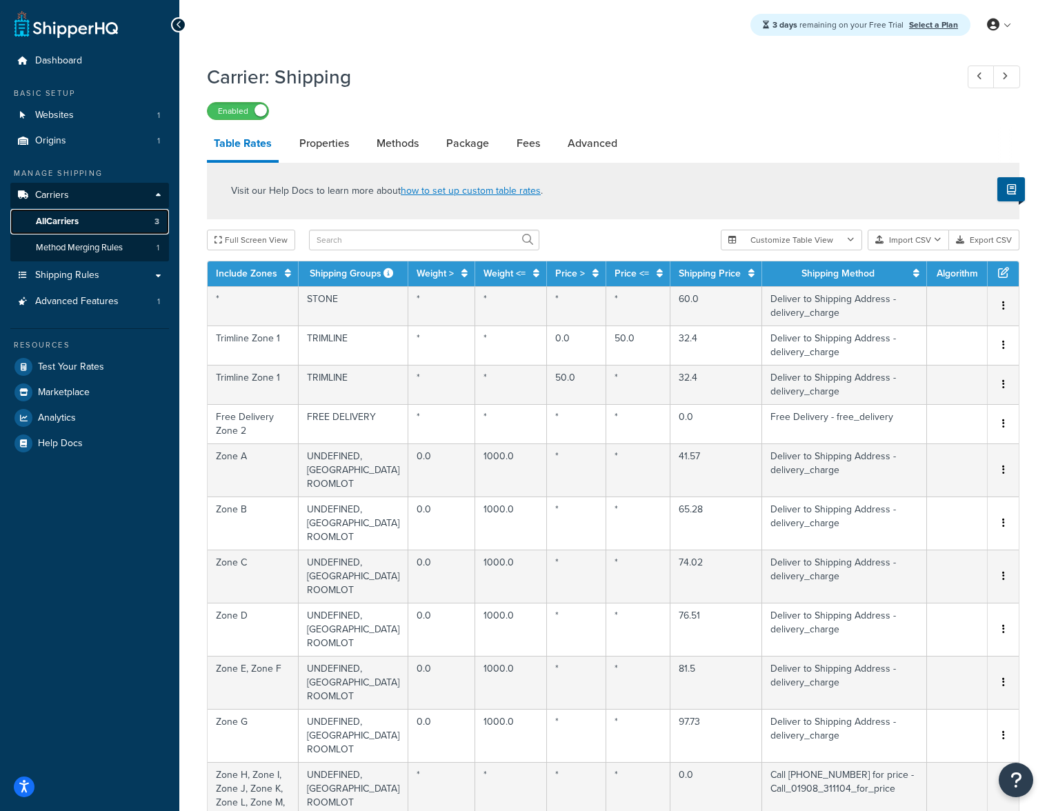
click at [92, 224] on link "All Carriers 3" at bounding box center [89, 222] width 159 height 26
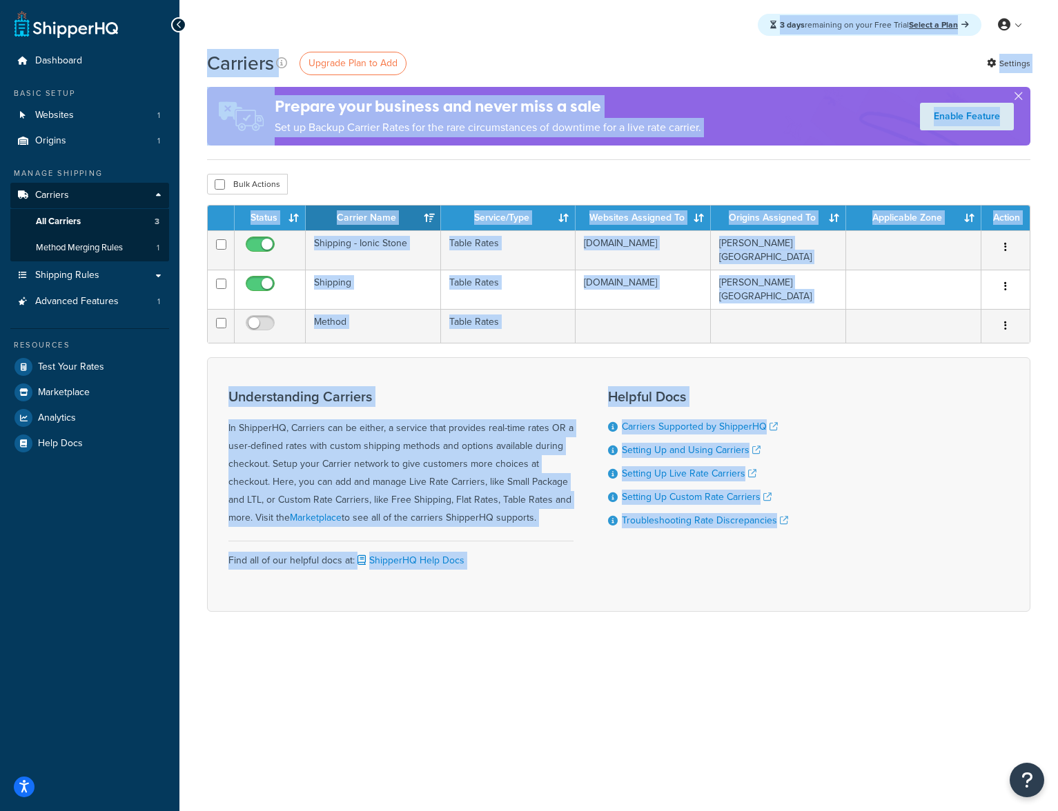
drag, startPoint x: 383, startPoint y: 26, endPoint x: 850, endPoint y: 710, distance: 828.6
click at [850, 710] on div "3 days remaining on your Free Trial Select a Plan My Profile Billing Global Set…" at bounding box center [618, 405] width 878 height 811
drag, startPoint x: 913, startPoint y: 707, endPoint x: 297, endPoint y: 20, distance: 922.5
click at [305, 21] on div "3 days remaining on your Free Trial Select a Plan My Profile Billing Global Set…" at bounding box center [618, 405] width 878 height 811
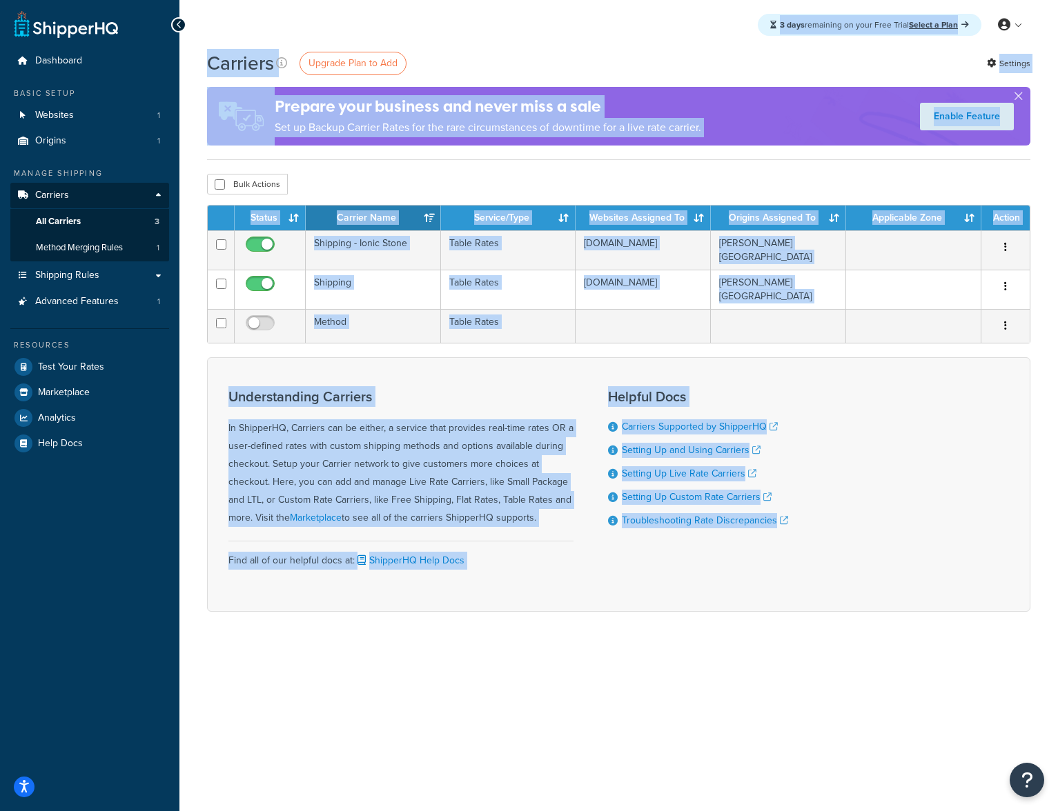
drag, startPoint x: 297, startPoint y: 20, endPoint x: 271, endPoint y: 14, distance: 26.8
click at [297, 20] on div "3 days remaining on your Free Trial Select a Plan My Profile Billing Global Set…" at bounding box center [618, 25] width 878 height 50
drag, startPoint x: 271, startPoint y: 14, endPoint x: 780, endPoint y: 621, distance: 791.9
click at [776, 616] on div "3 days remaining on your Free Trial Select a Plan My Profile Billing Global Set…" at bounding box center [618, 405] width 878 height 811
drag, startPoint x: 780, startPoint y: 621, endPoint x: 853, endPoint y: 640, distance: 75.0
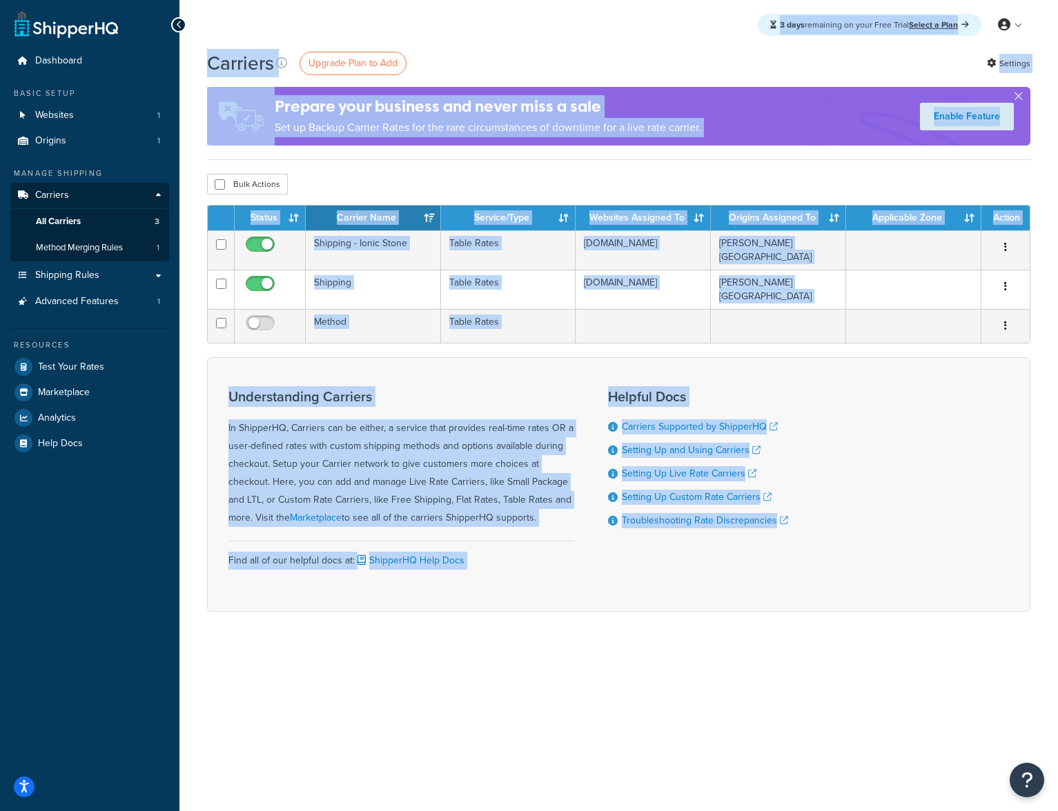
click at [782, 621] on div "Carriers Upgrade Plan to Add Settings Prepare your business and never miss a sa…" at bounding box center [618, 355] width 878 height 611
drag, startPoint x: 862, startPoint y: 640, endPoint x: 392, endPoint y: 23, distance: 775.3
click at [392, 23] on div "3 days remaining on your Free Trial Select a Plan My Profile Billing Global Set…" at bounding box center [618, 405] width 878 height 811
click at [417, 25] on div "3 days remaining on your Free Trial Select a Plan My Profile Billing Global Set…" at bounding box center [618, 25] width 878 height 50
drag, startPoint x: 403, startPoint y: 40, endPoint x: 816, endPoint y: 631, distance: 720.8
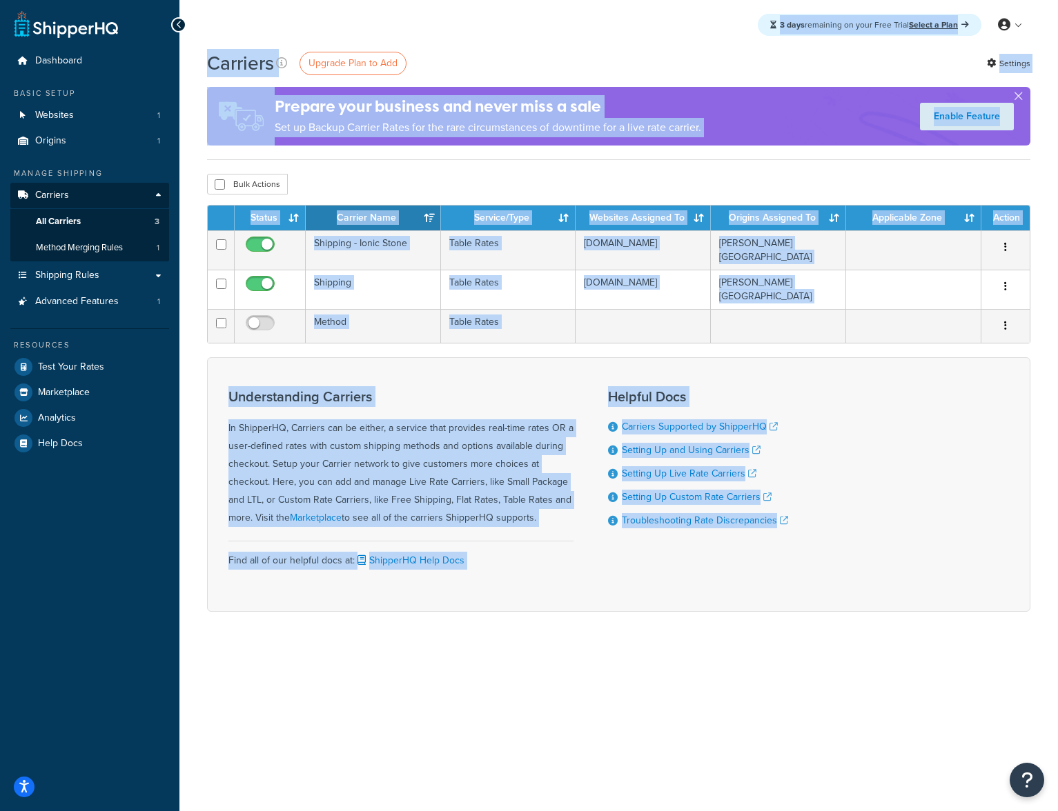
click at [816, 629] on div "3 days remaining on your Free Trial Select a Plan My Profile Billing Global Set…" at bounding box center [618, 405] width 878 height 811
click at [816, 629] on div "Carriers Upgrade Plan to Add Settings Prepare your business and never miss a sa…" at bounding box center [618, 355] width 878 height 611
drag, startPoint x: 859, startPoint y: 631, endPoint x: 286, endPoint y: 21, distance: 837.1
click at [286, 21] on div "3 days remaining on your Free Trial Select a Plan My Profile Billing Global Set…" at bounding box center [618, 405] width 878 height 811
click at [286, 21] on div "3 days remaining on your Free Trial Select a Plan My Profile Billing Global Set…" at bounding box center [618, 25] width 878 height 50
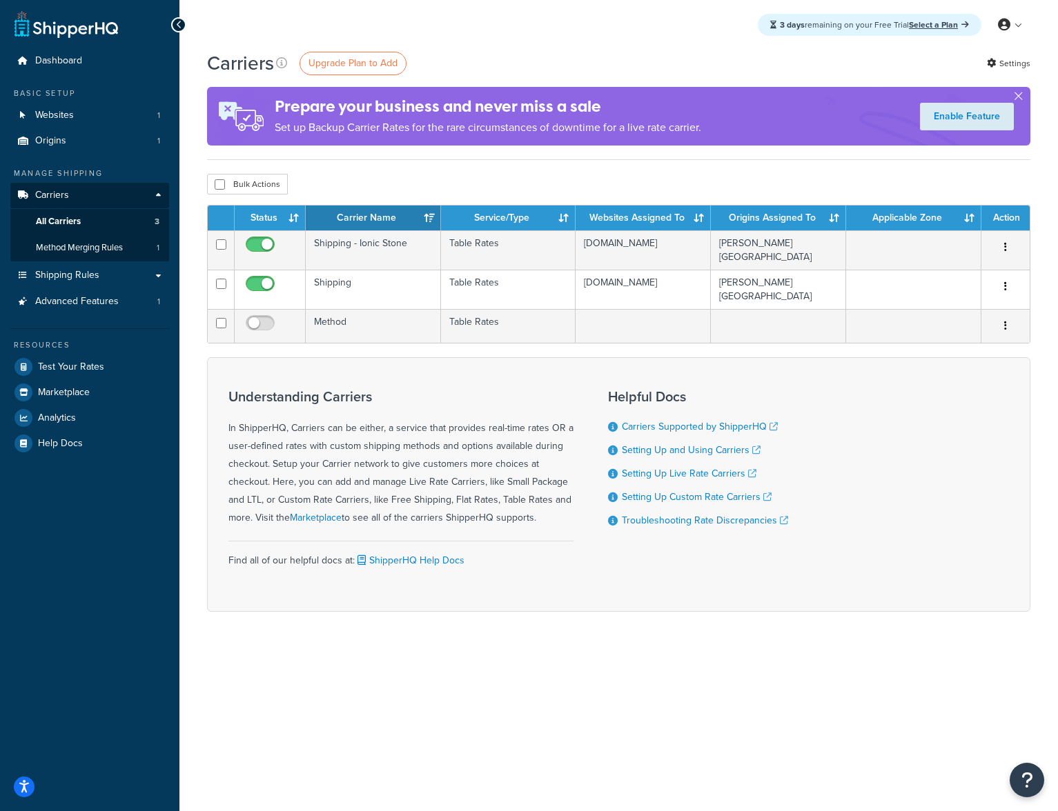
click at [704, 586] on div "Helpful Docs Carriers Supported by ShipperHQ Setting Up and Using Carriers Sett…" at bounding box center [698, 485] width 180 height 212
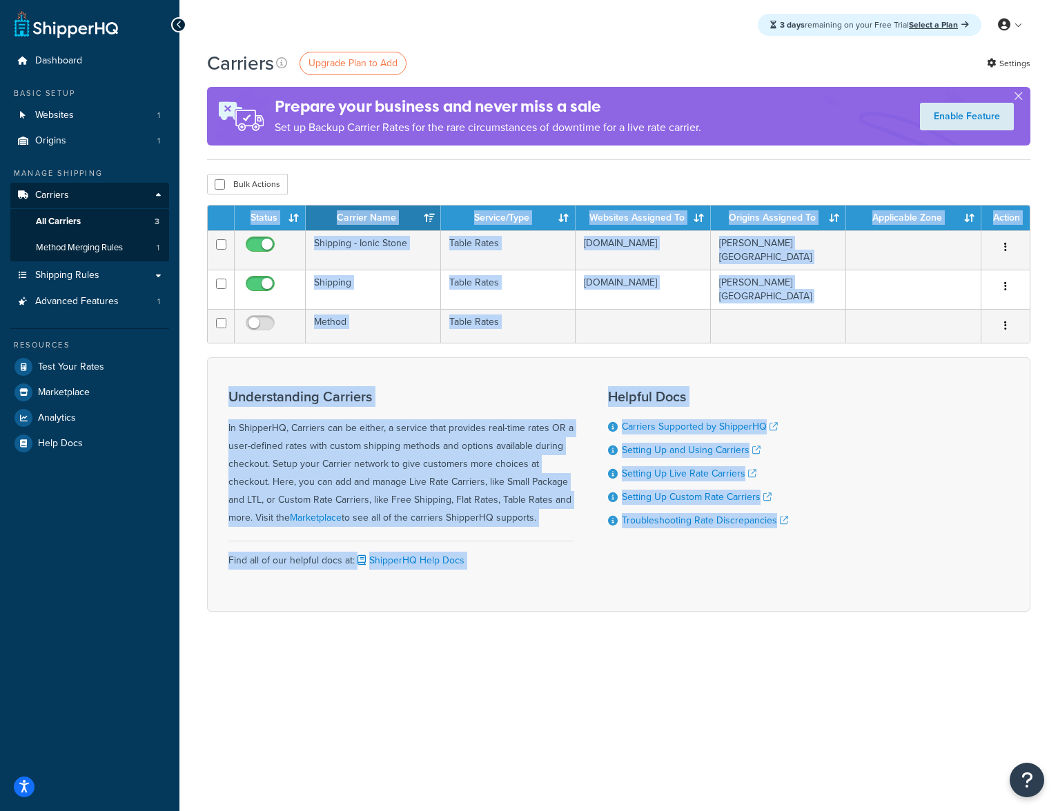
drag, startPoint x: 922, startPoint y: 616, endPoint x: 484, endPoint y: 175, distance: 621.6
click at [484, 177] on div "Carriers Upgrade Plan to Add Settings Prepare your business and never miss a sa…" at bounding box center [618, 355] width 878 height 611
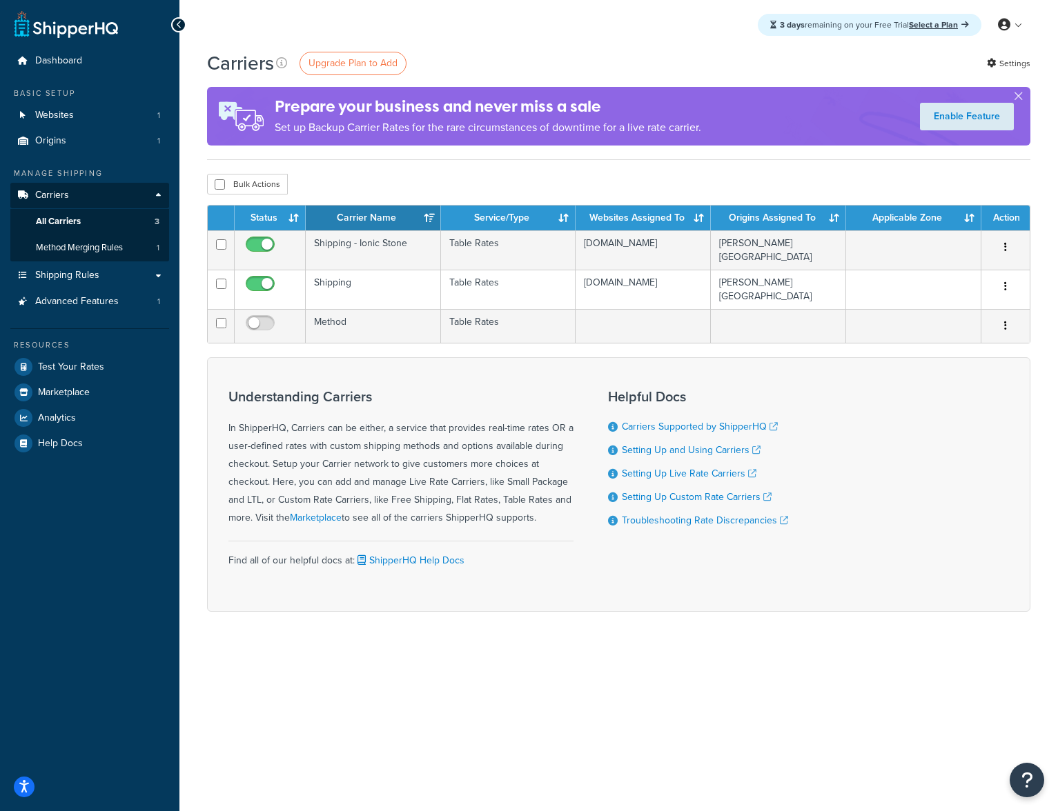
drag, startPoint x: 484, startPoint y: 175, endPoint x: 591, endPoint y: 213, distance: 113.5
click at [484, 175] on div "Bulk Actions Duplicate Delete" at bounding box center [618, 184] width 823 height 21
click at [703, 175] on div "Bulk Actions Duplicate Delete" at bounding box center [618, 184] width 823 height 21
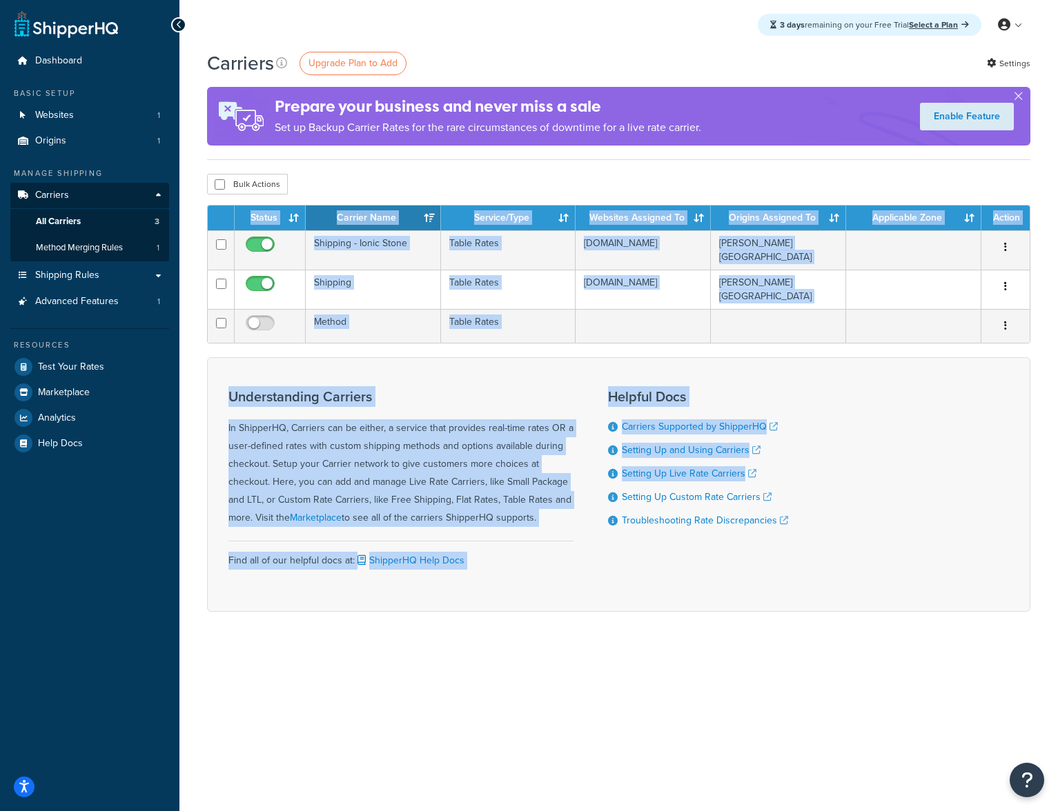
drag, startPoint x: 613, startPoint y: 176, endPoint x: 814, endPoint y: 568, distance: 440.3
click at [811, 562] on div "Carriers Upgrade Plan to Add Settings Prepare your business and never miss a sa…" at bounding box center [618, 355] width 878 height 611
drag, startPoint x: 824, startPoint y: 626, endPoint x: 912, endPoint y: 535, distance: 126.4
click at [824, 625] on div "Carriers Upgrade Plan to Add Settings Prepare your business and never miss a sa…" at bounding box center [618, 355] width 878 height 611
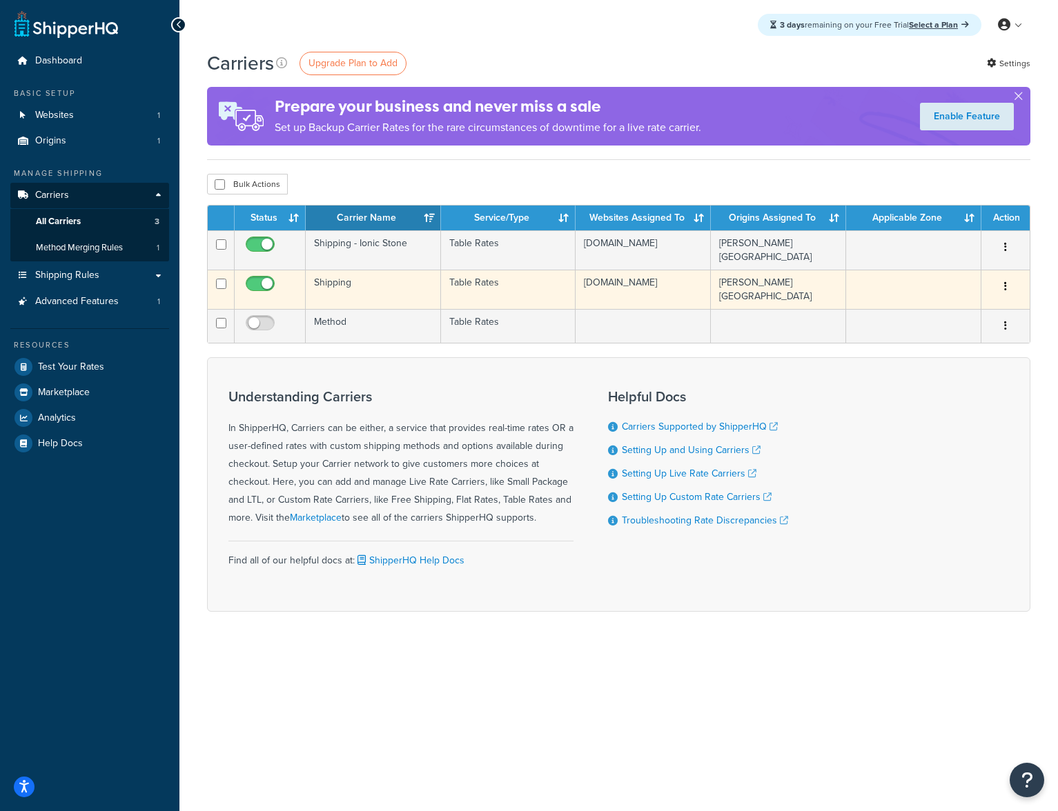
click at [413, 284] on td "Shipping" at bounding box center [373, 289] width 135 height 39
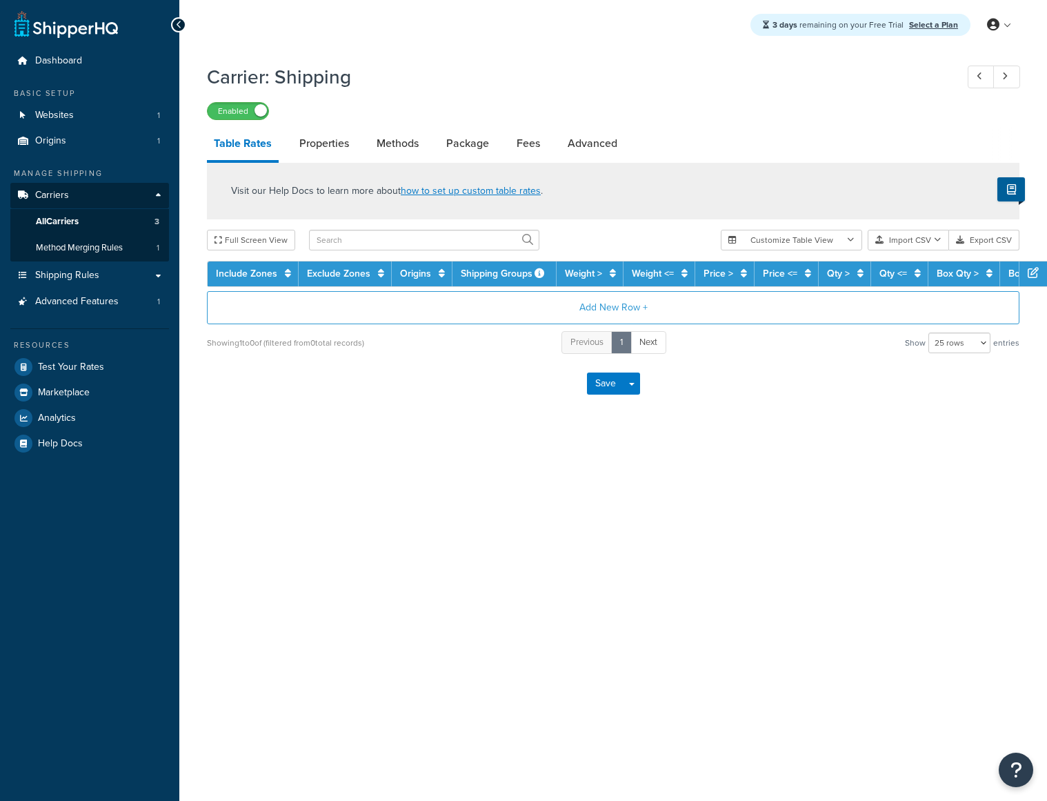
select select "25"
click at [117, 218] on link "All Carriers 3" at bounding box center [89, 222] width 159 height 26
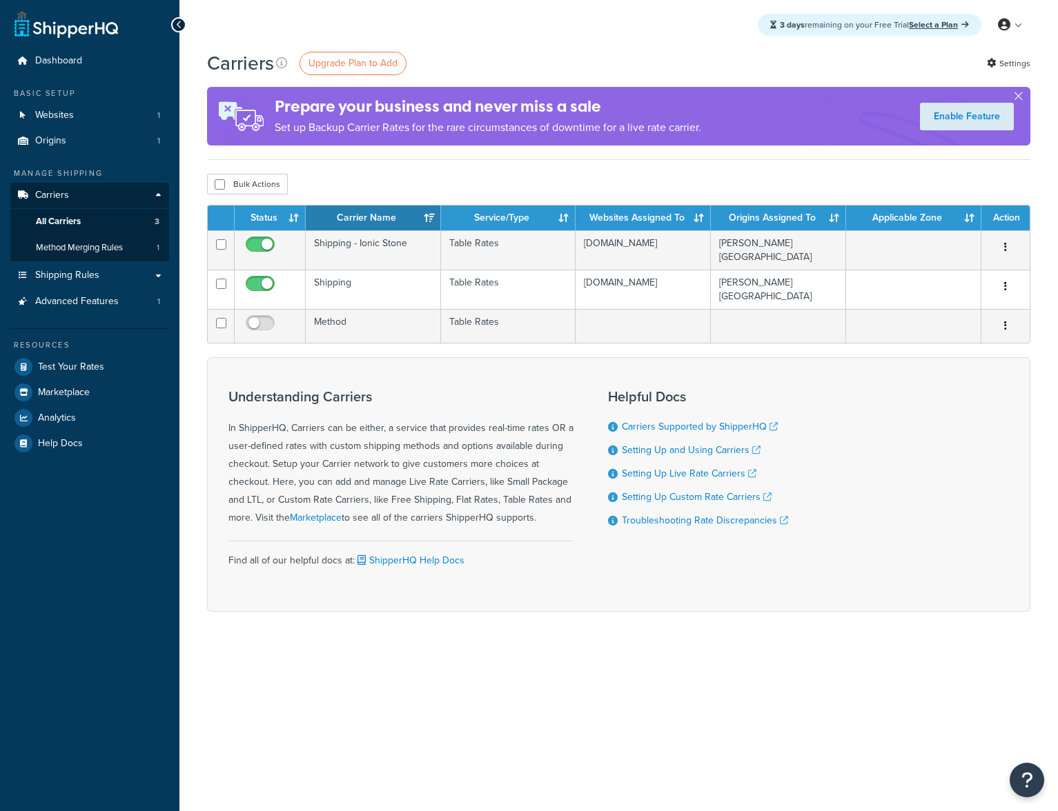
drag, startPoint x: 580, startPoint y: 53, endPoint x: 584, endPoint y: 67, distance: 14.6
click at [579, 54] on div "Carriers Upgrade Plan to Add Settings" at bounding box center [618, 63] width 823 height 27
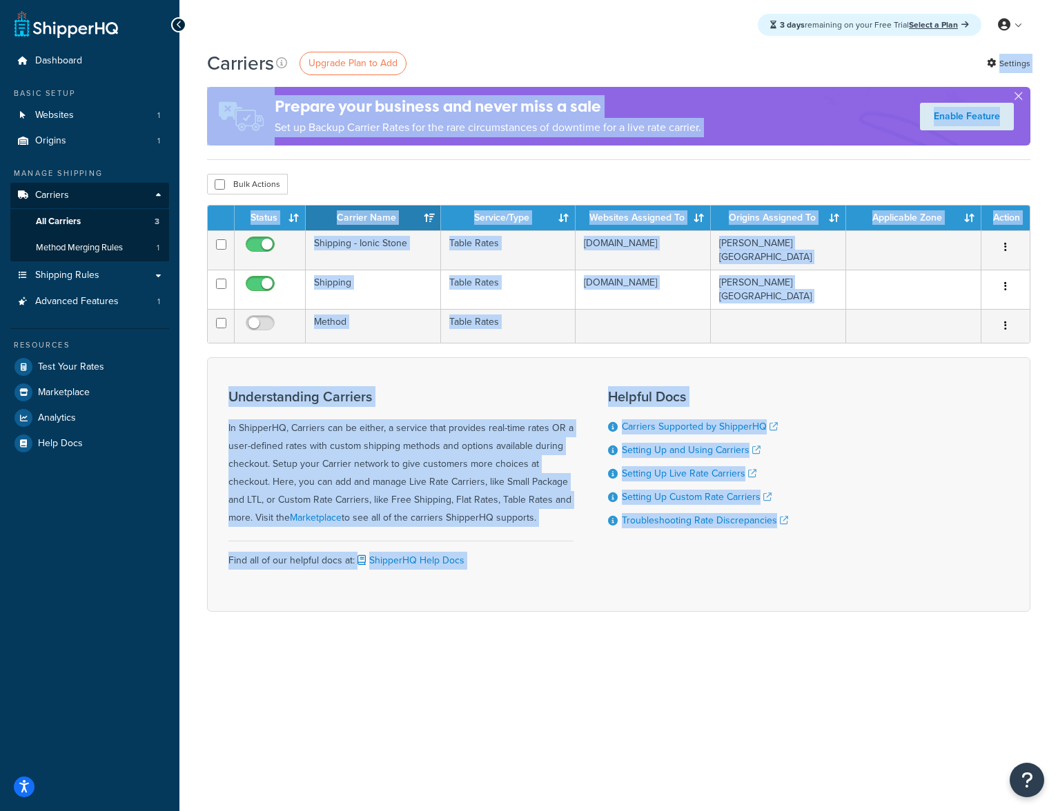
drag, startPoint x: 585, startPoint y: 78, endPoint x: 802, endPoint y: 586, distance: 552.1
click at [784, 586] on div "Carriers Upgrade Plan to Add Settings Prepare your business and never miss a sa…" at bounding box center [618, 355] width 878 height 611
click at [802, 586] on div "Understanding Carriers In ShipperHQ, Carriers can be either, a service that pro…" at bounding box center [618, 484] width 823 height 255
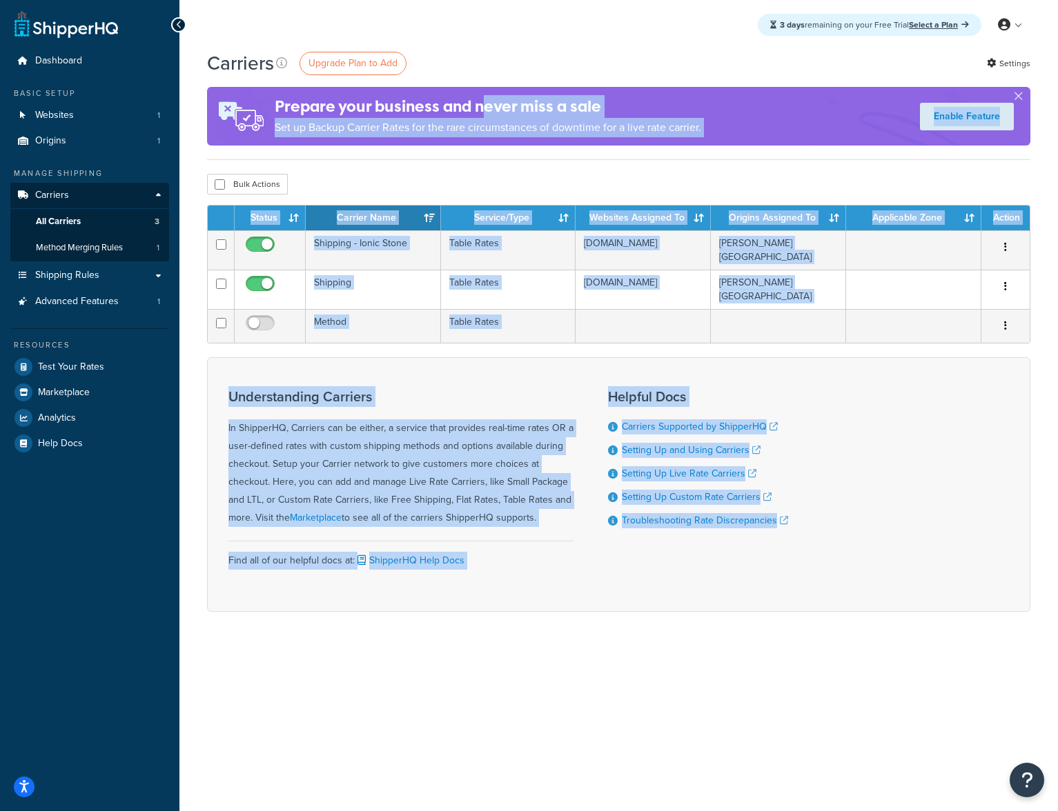
drag, startPoint x: 814, startPoint y: 588, endPoint x: 477, endPoint y: 97, distance: 595.6
click at [478, 103] on div "Carriers Upgrade Plan to Add Settings Prepare your business and never miss a sa…" at bounding box center [618, 355] width 878 height 611
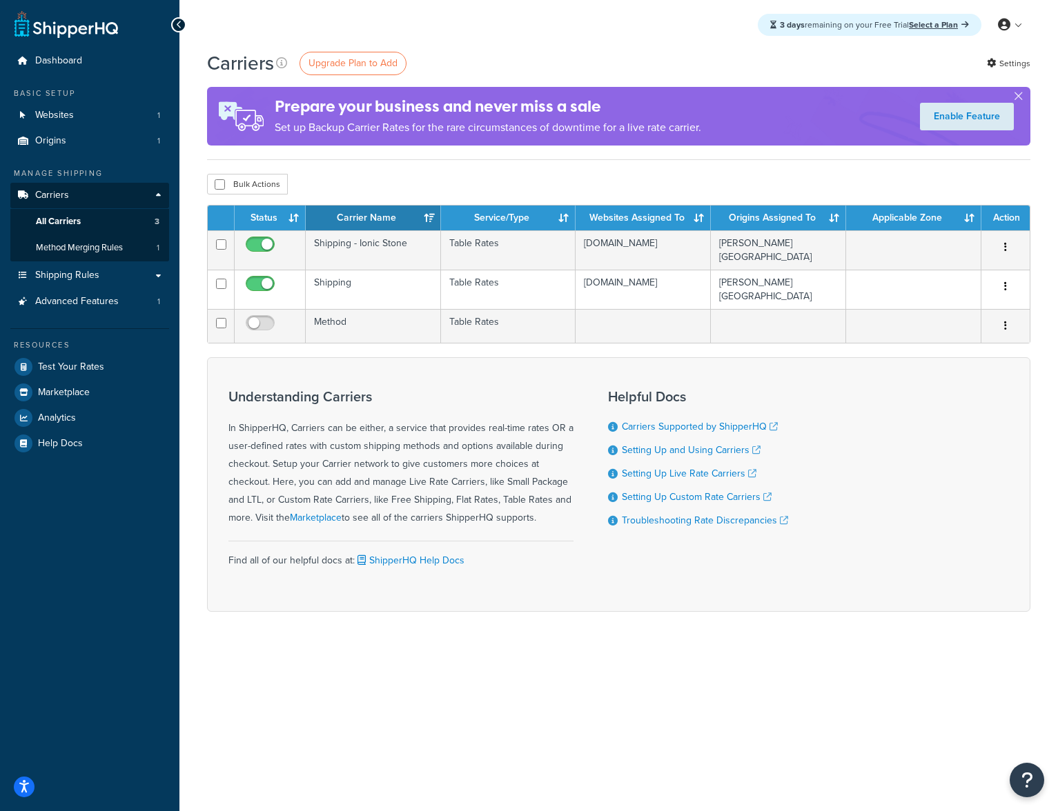
click at [479, 46] on div "3 days remaining on your Free Trial Select a Plan My Profile Billing Global Set…" at bounding box center [618, 25] width 878 height 50
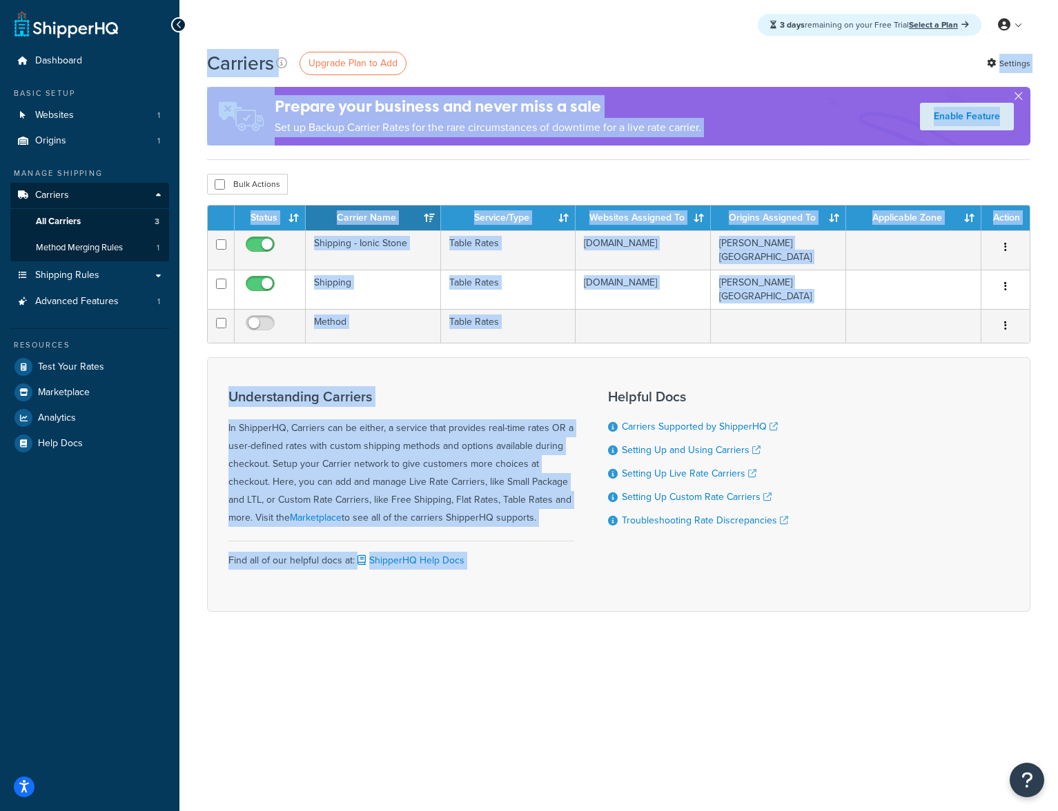
drag, startPoint x: 485, startPoint y: 72, endPoint x: 788, endPoint y: 565, distance: 578.9
click at [773, 535] on div "3 days remaining on your Free Trial Select a Plan My Profile Billing Global Set…" at bounding box center [618, 405] width 878 height 811
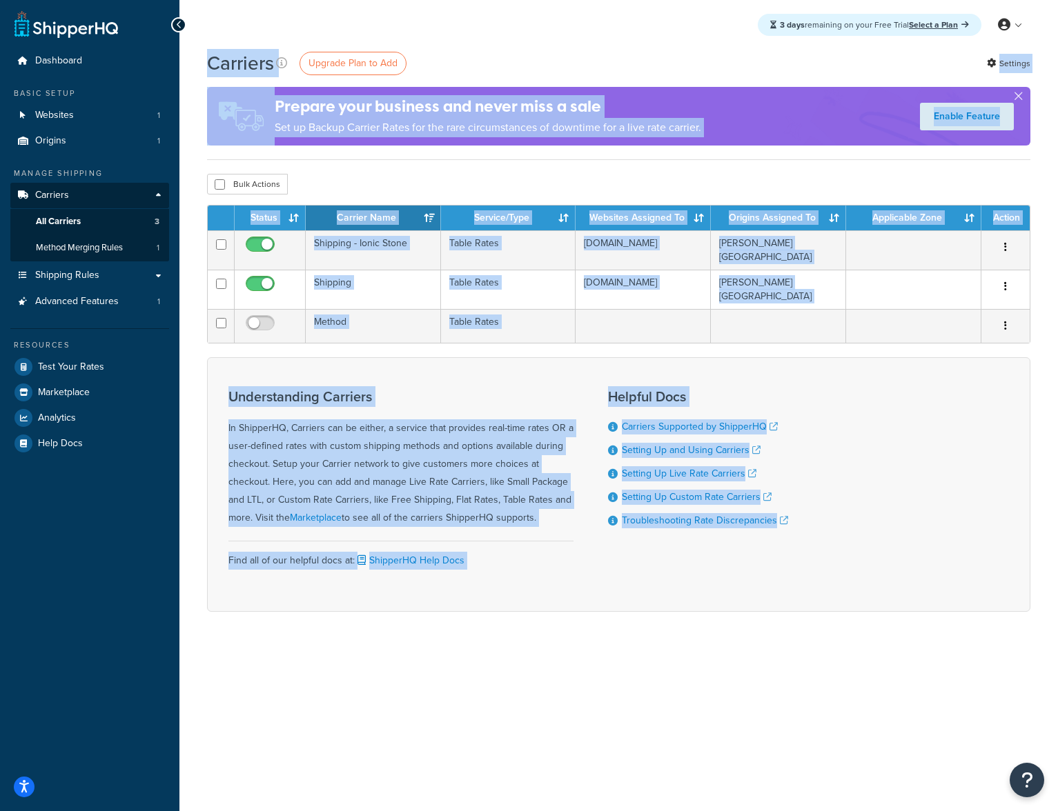
click at [803, 611] on div "Understanding Carriers In ShipperHQ, Carriers can be either, a service that pro…" at bounding box center [618, 484] width 823 height 255
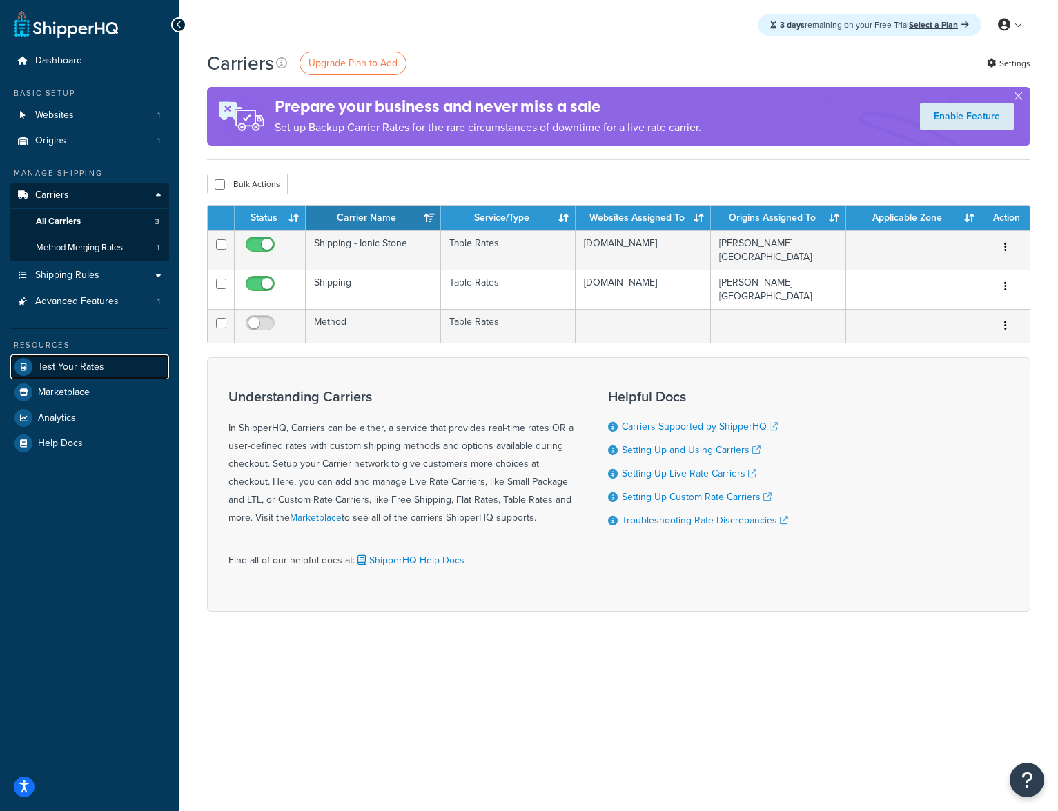
click at [55, 364] on span "Test Your Rates" at bounding box center [71, 368] width 66 height 12
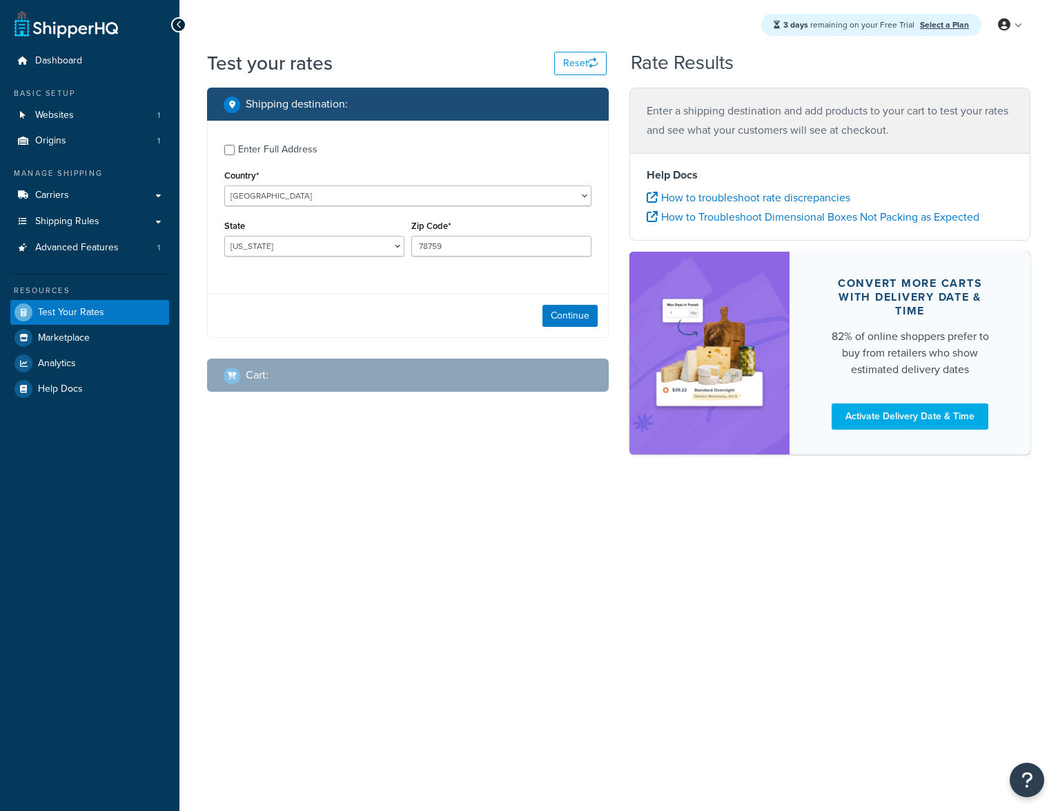
select select "[GEOGRAPHIC_DATA]"
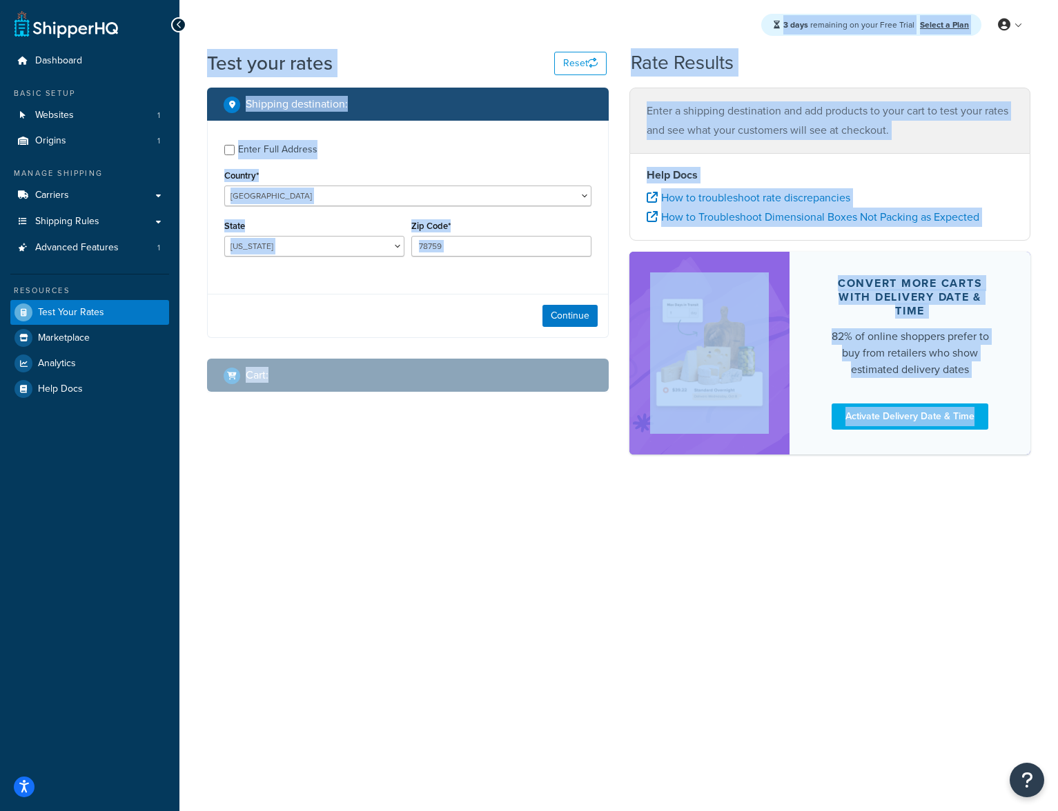
drag, startPoint x: 821, startPoint y: 454, endPoint x: 511, endPoint y: 26, distance: 528.7
click at [511, 26] on div "3 days remaining on your Free Trial Select a Plan My Profile Billing Global Set…" at bounding box center [618, 405] width 878 height 811
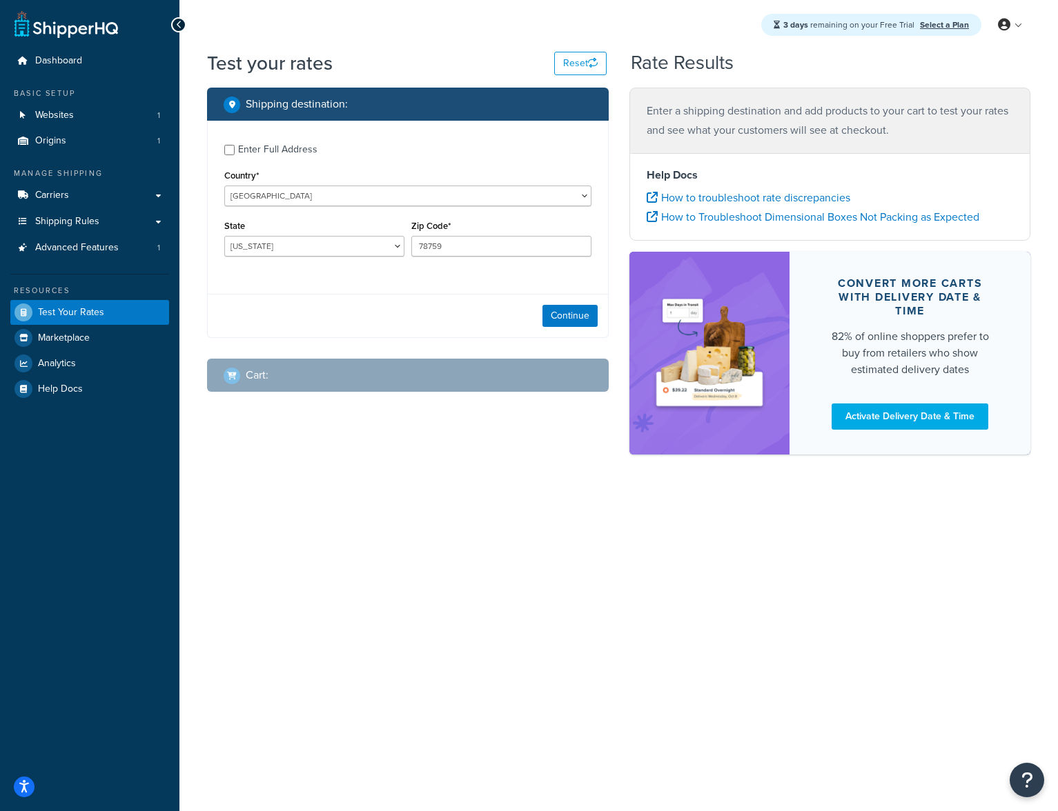
drag, startPoint x: 509, startPoint y: 32, endPoint x: 468, endPoint y: 26, distance: 41.9
click at [509, 32] on div "3 days remaining on your Free Trial Select a Plan My Profile Billing Global Set…" at bounding box center [618, 25] width 878 height 50
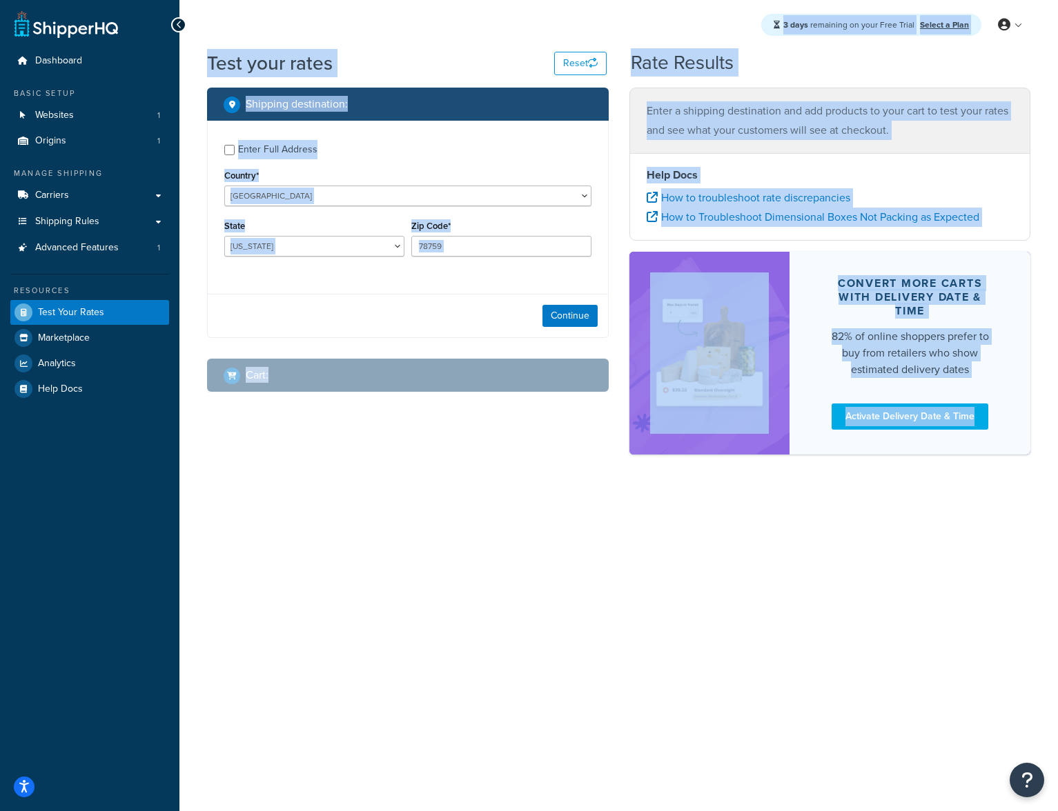
drag, startPoint x: 467, startPoint y: 26, endPoint x: 899, endPoint y: 531, distance: 664.0
click at [899, 531] on div "3 days remaining on your Free Trial Select a Plan My Profile Billing Global Set…" at bounding box center [618, 405] width 878 height 811
click at [900, 531] on div "3 days remaining on your Free Trial Select a Plan My Profile Billing Global Set…" at bounding box center [618, 405] width 878 height 811
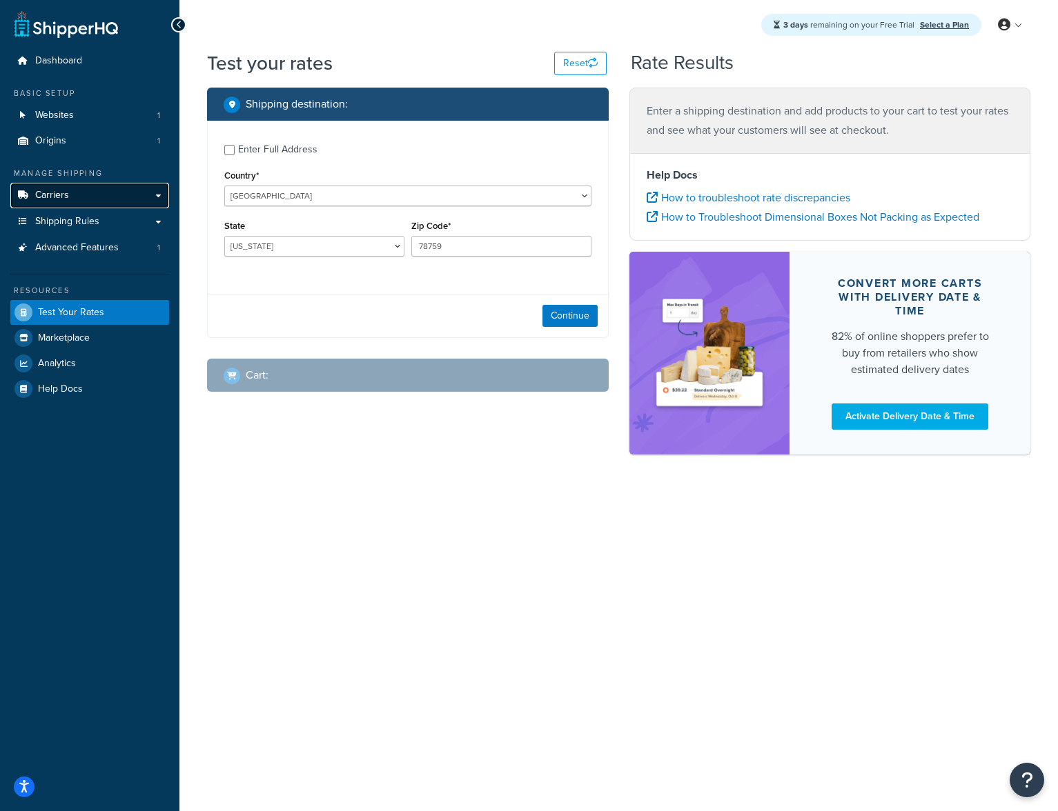
click at [97, 198] on link "Carriers" at bounding box center [89, 196] width 159 height 26
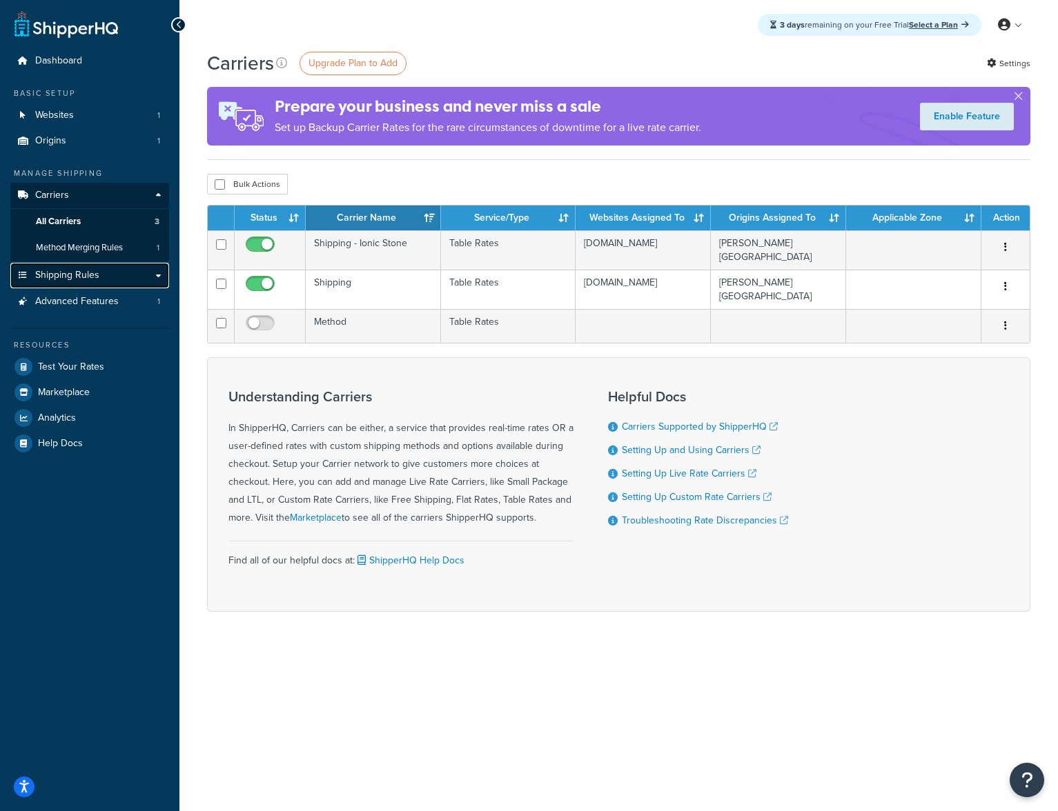
click at [76, 280] on span "Shipping Rules" at bounding box center [67, 276] width 64 height 12
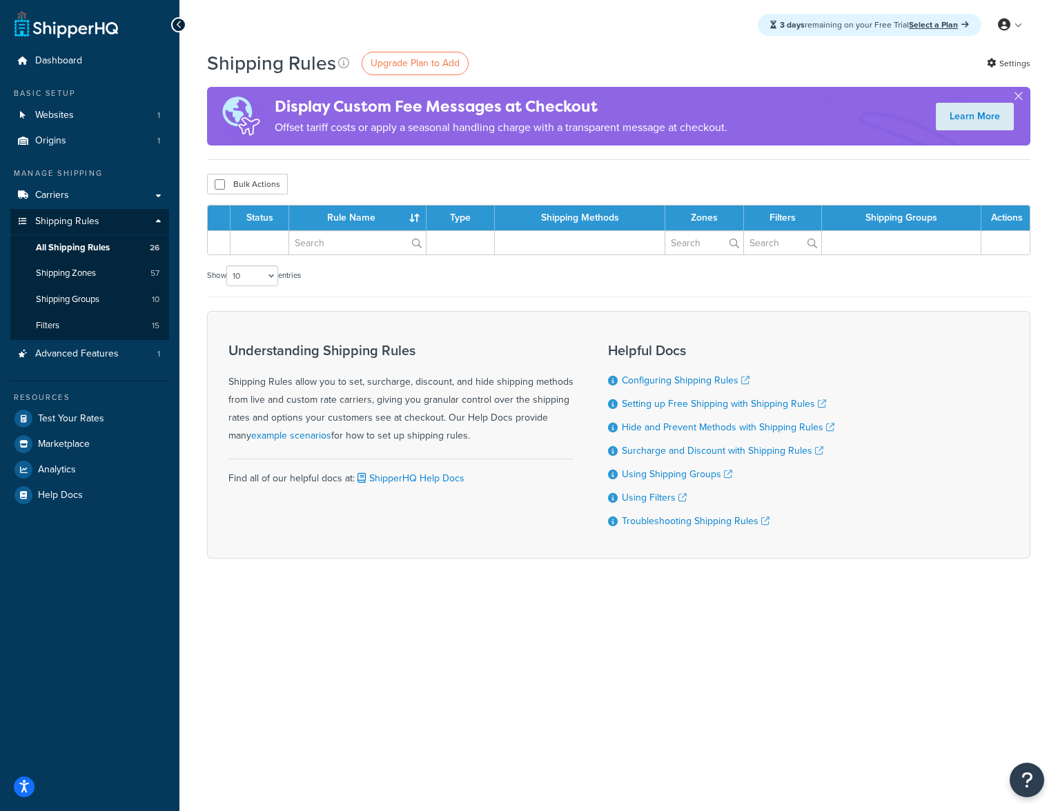
click at [529, 30] on div "3 days remaining on your Free Trial Select a Plan My Profile Billing Global Set…" at bounding box center [618, 25] width 878 height 50
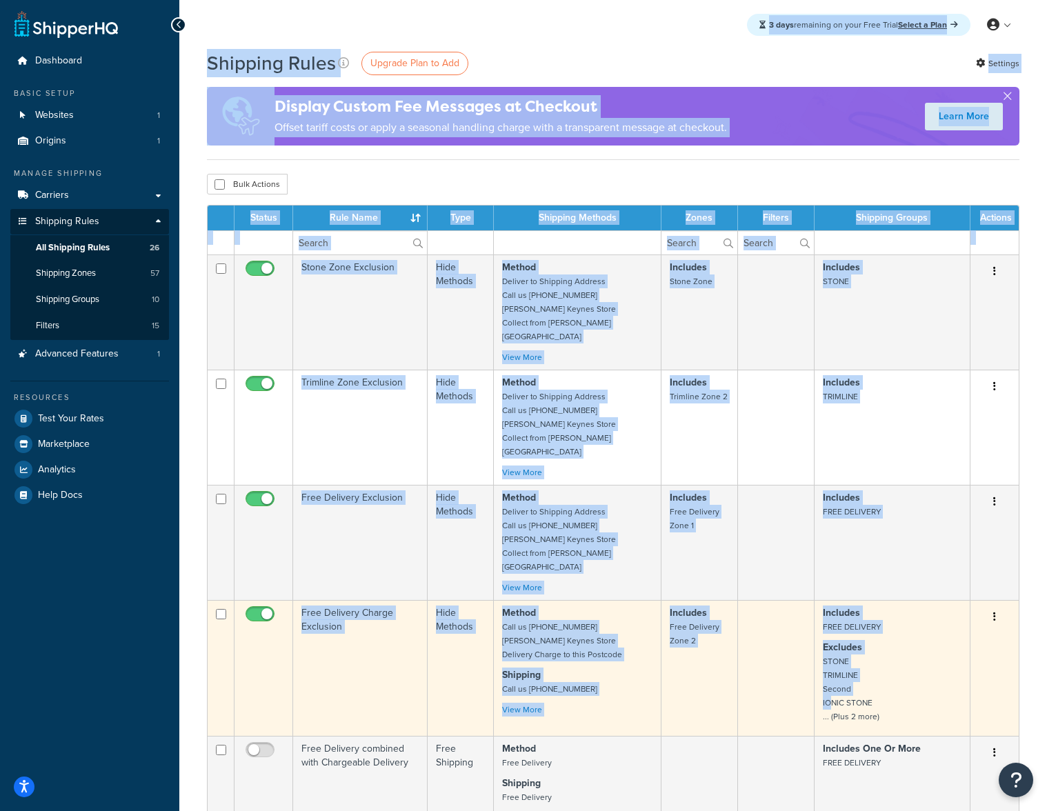
drag, startPoint x: 578, startPoint y: 117, endPoint x: 825, endPoint y: 669, distance: 604.7
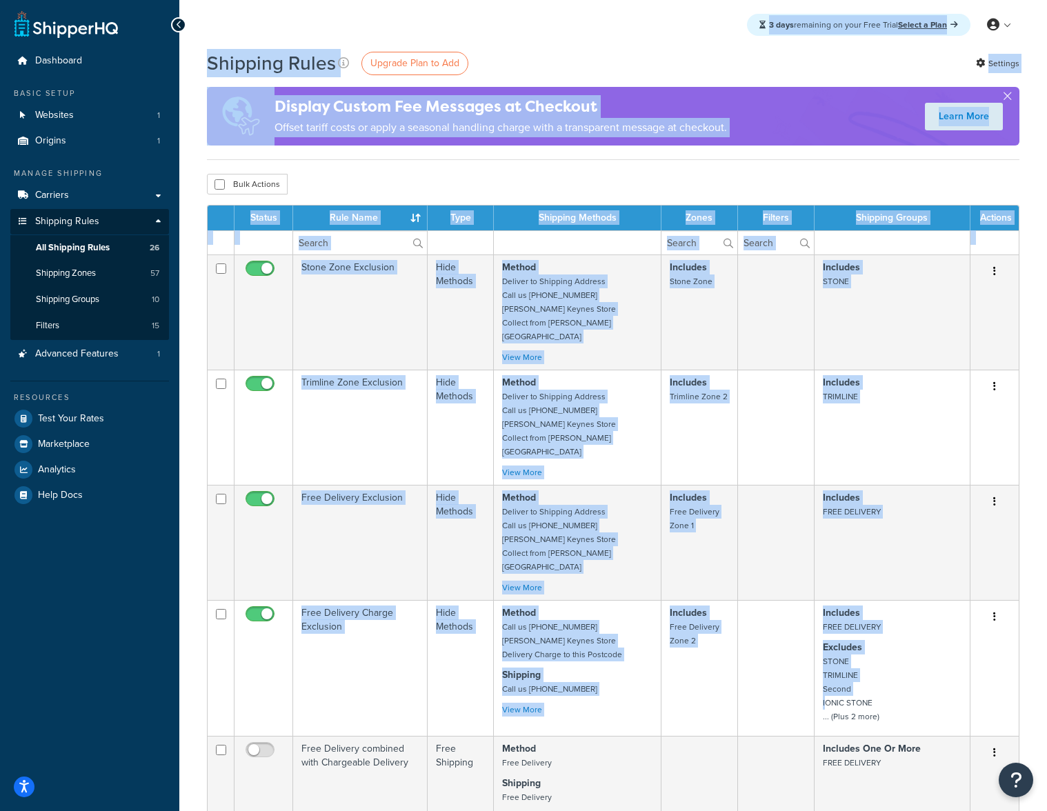
click at [592, 26] on div "3 days remaining on your Free Trial Select a Plan My Profile Billing Global Set…" at bounding box center [613, 25] width 868 height 50
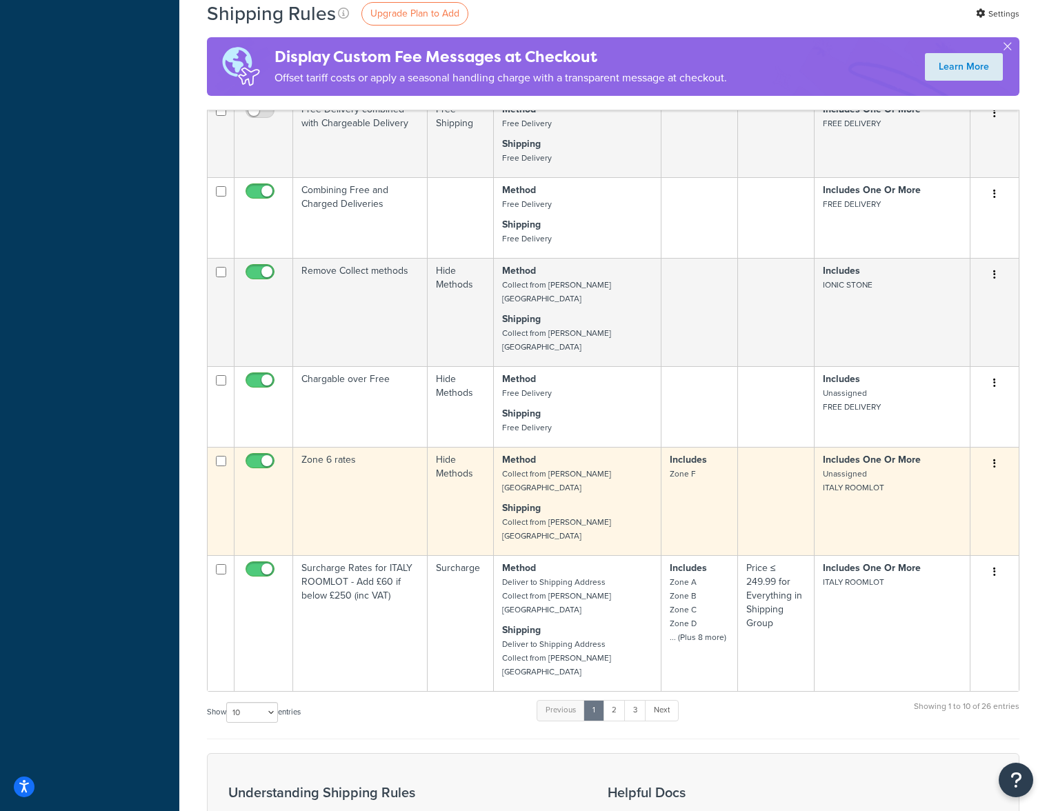
scroll to position [628, 0]
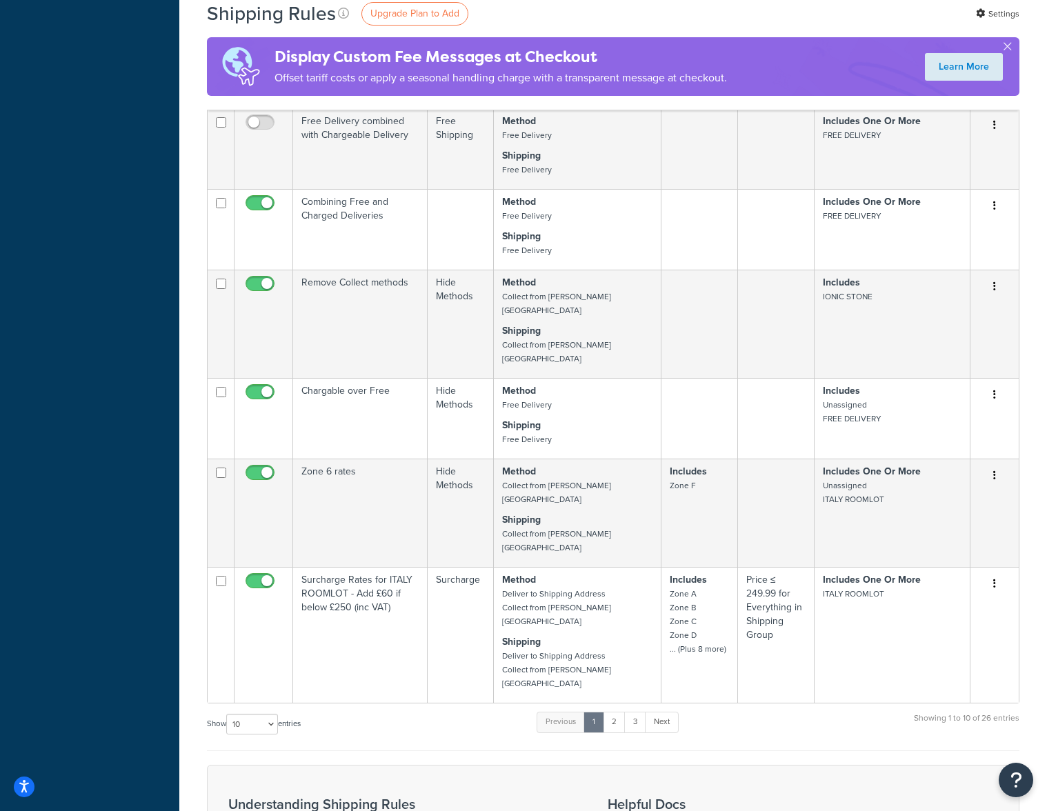
click at [106, 148] on div "Dashboard Basic Setup Websites 1 Origins 1 Manage Shipping Carriers Carriers Al…" at bounding box center [89, 234] width 179 height 1724
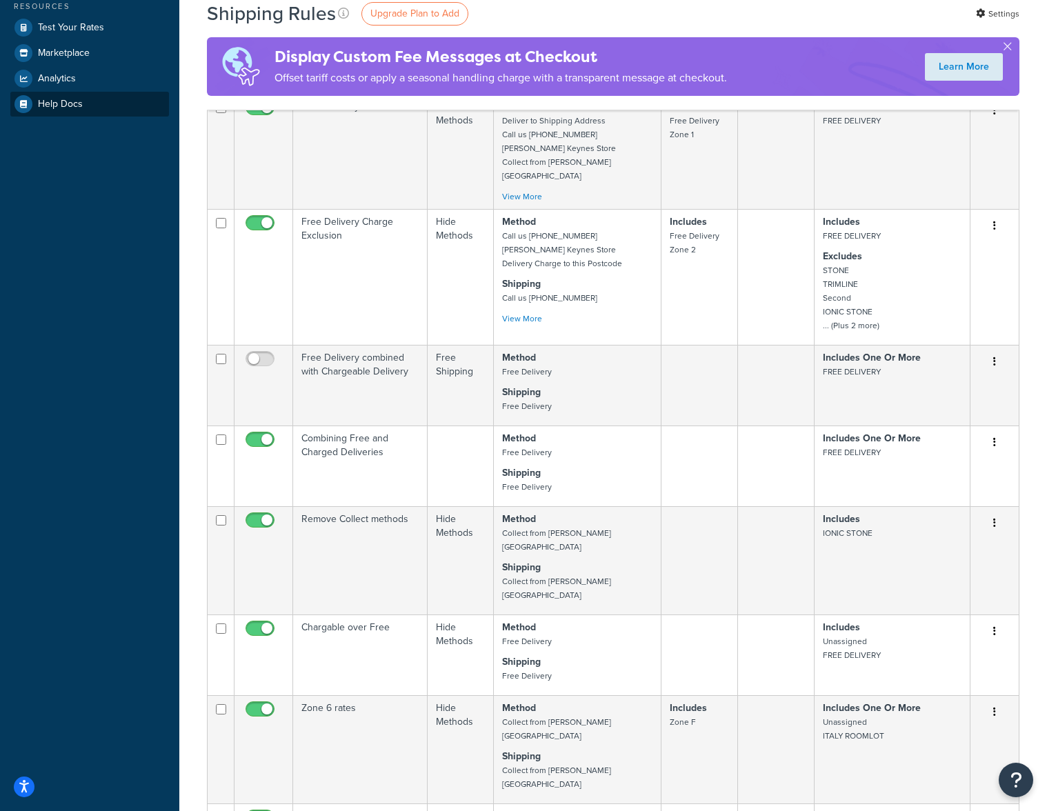
scroll to position [340, 0]
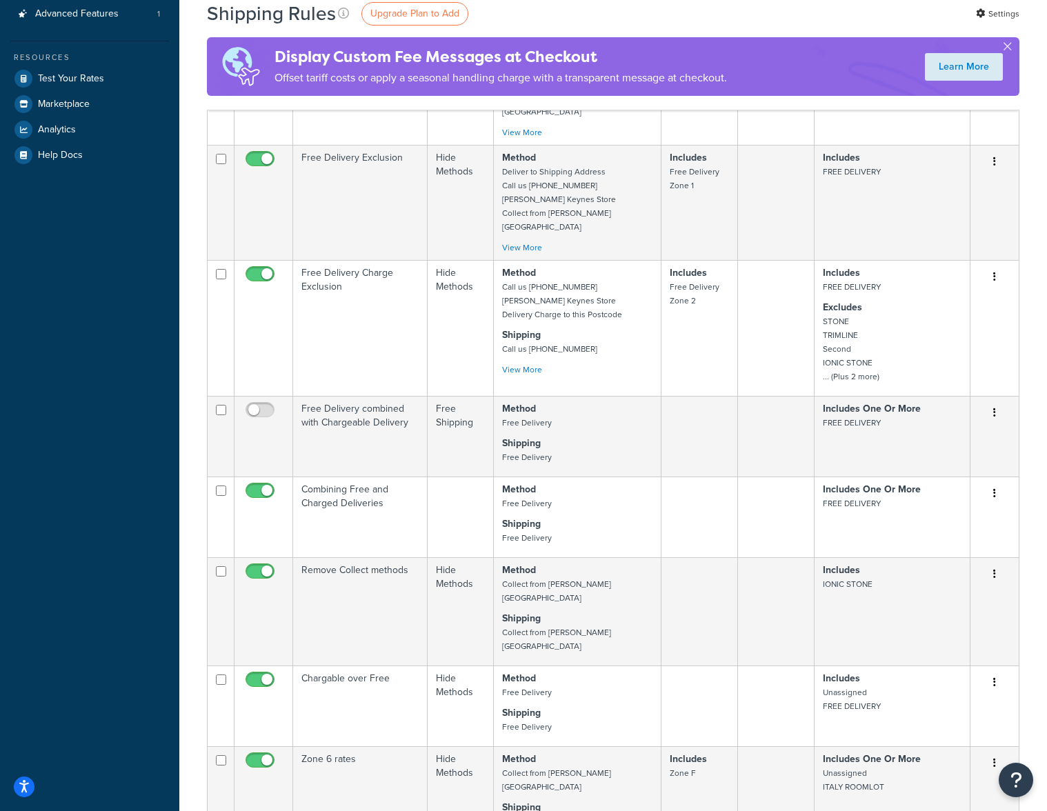
drag, startPoint x: 38, startPoint y: 224, endPoint x: 20, endPoint y: 214, distance: 20.4
click at [37, 223] on div "Dashboard Basic Setup Websites 1 Origins 1 Manage Shipping Carriers Carriers Al…" at bounding box center [89, 522] width 179 height 1724
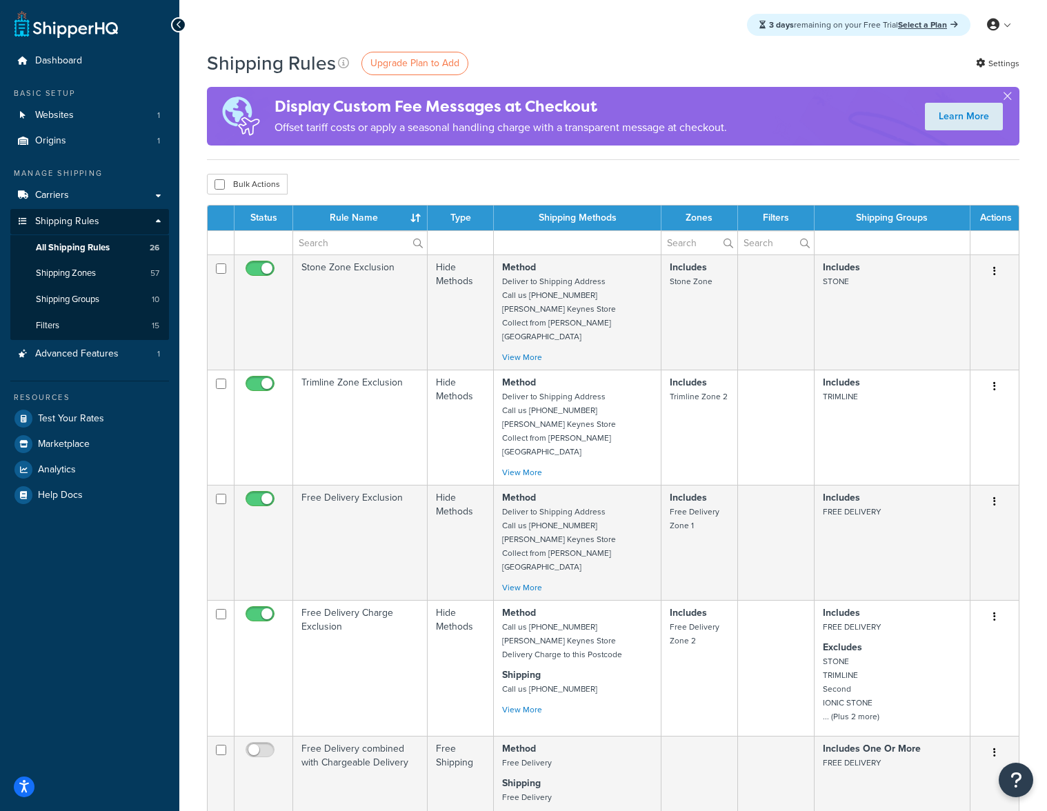
click at [593, 43] on div "3 days remaining on your Free Trial Select a Plan My Profile Billing Global Set…" at bounding box center [613, 25] width 868 height 50
